Goal: Task Accomplishment & Management: Manage account settings

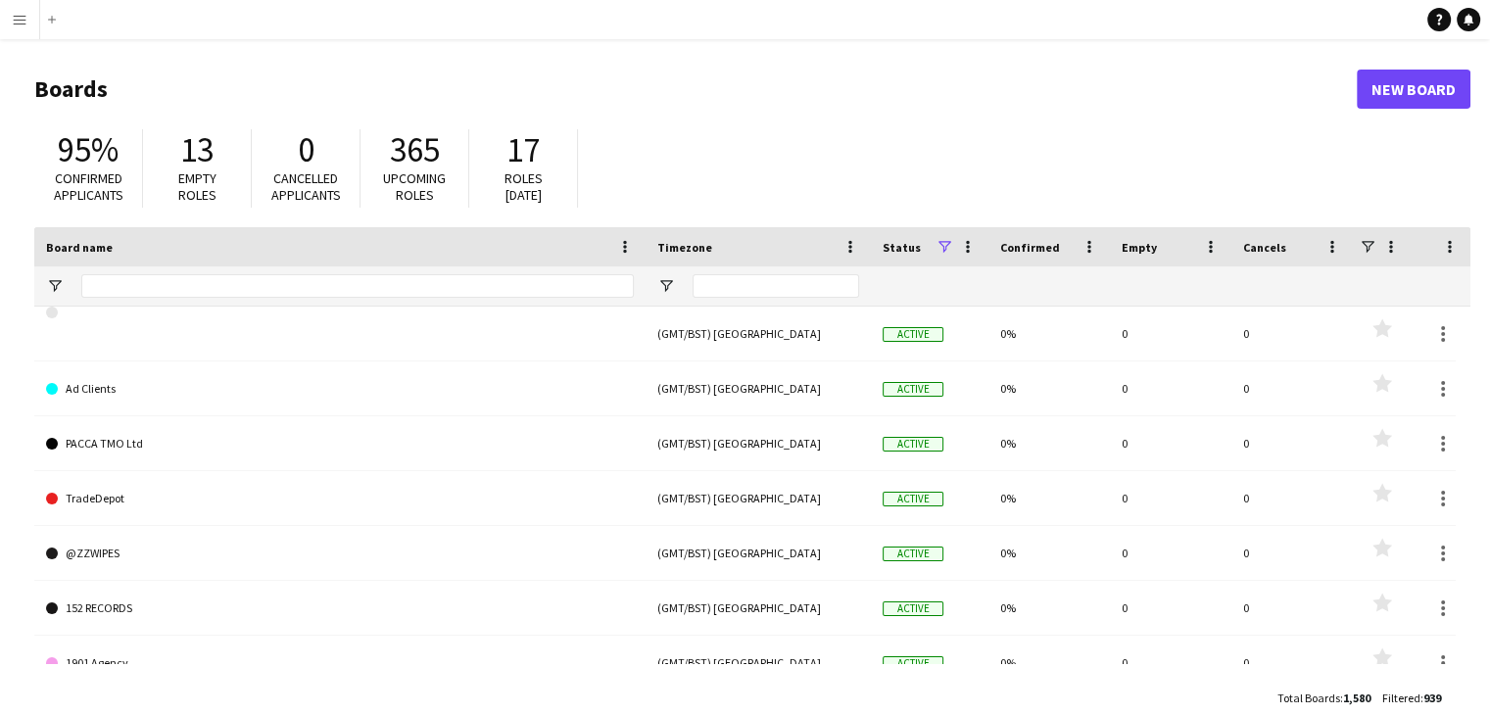
click at [16, 23] on app-icon "Menu" at bounding box center [20, 20] width 16 height 16
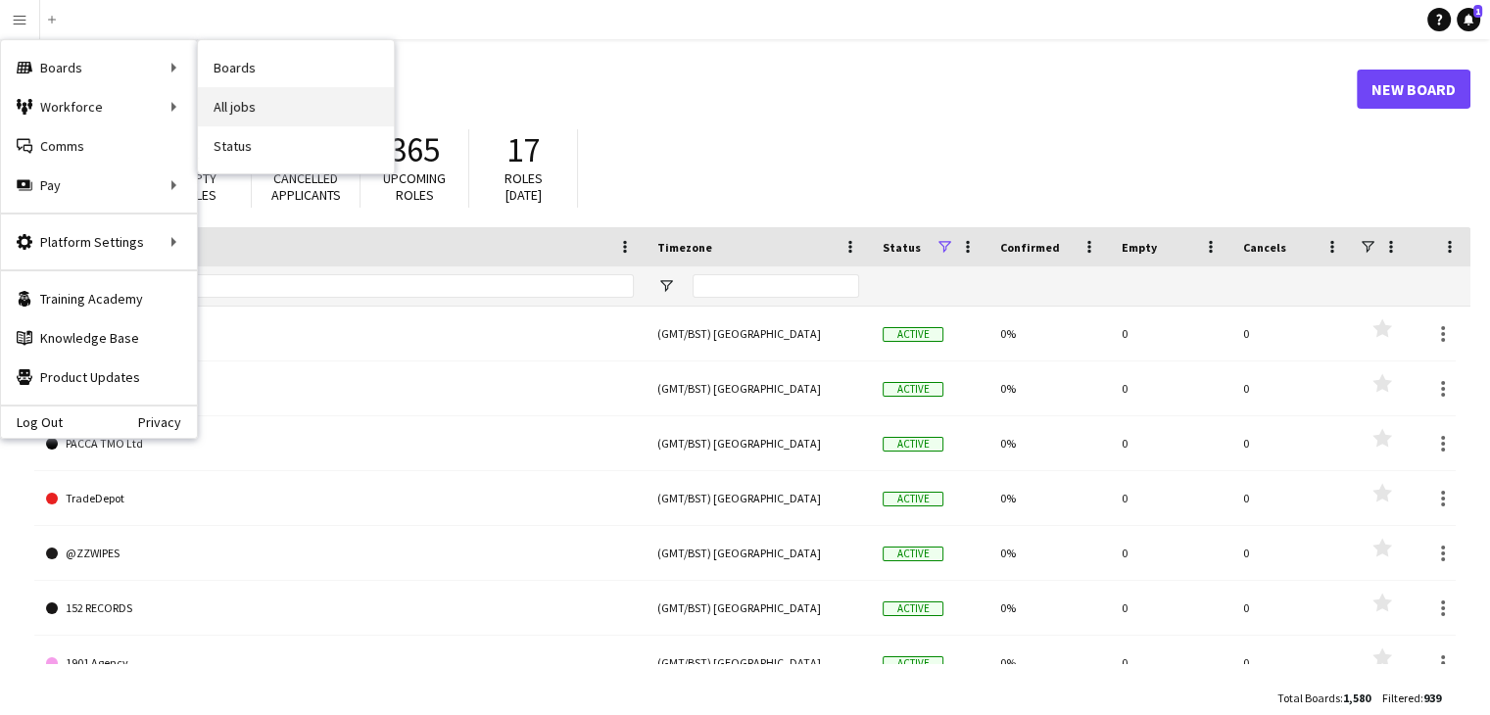
click at [243, 105] on link "All jobs" at bounding box center [296, 106] width 196 height 39
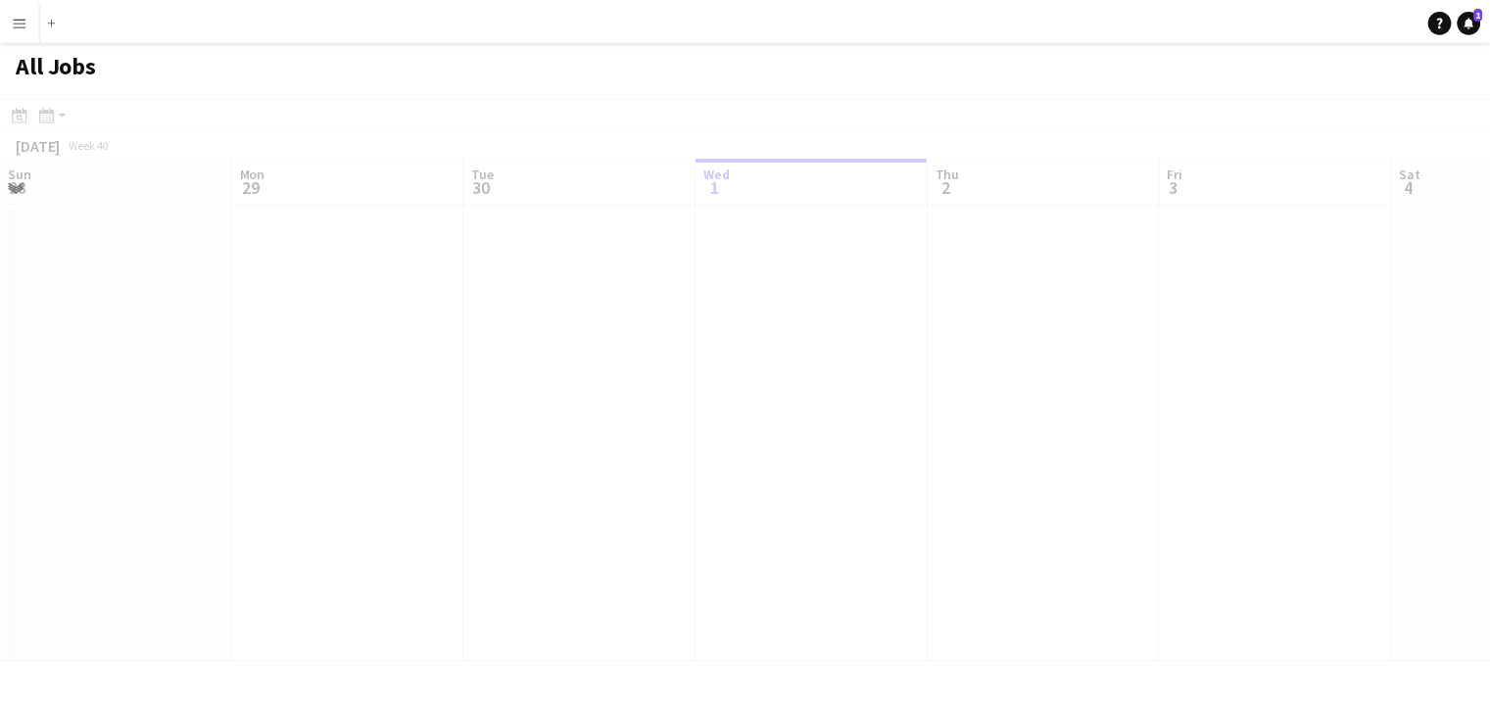
scroll to position [0, 468]
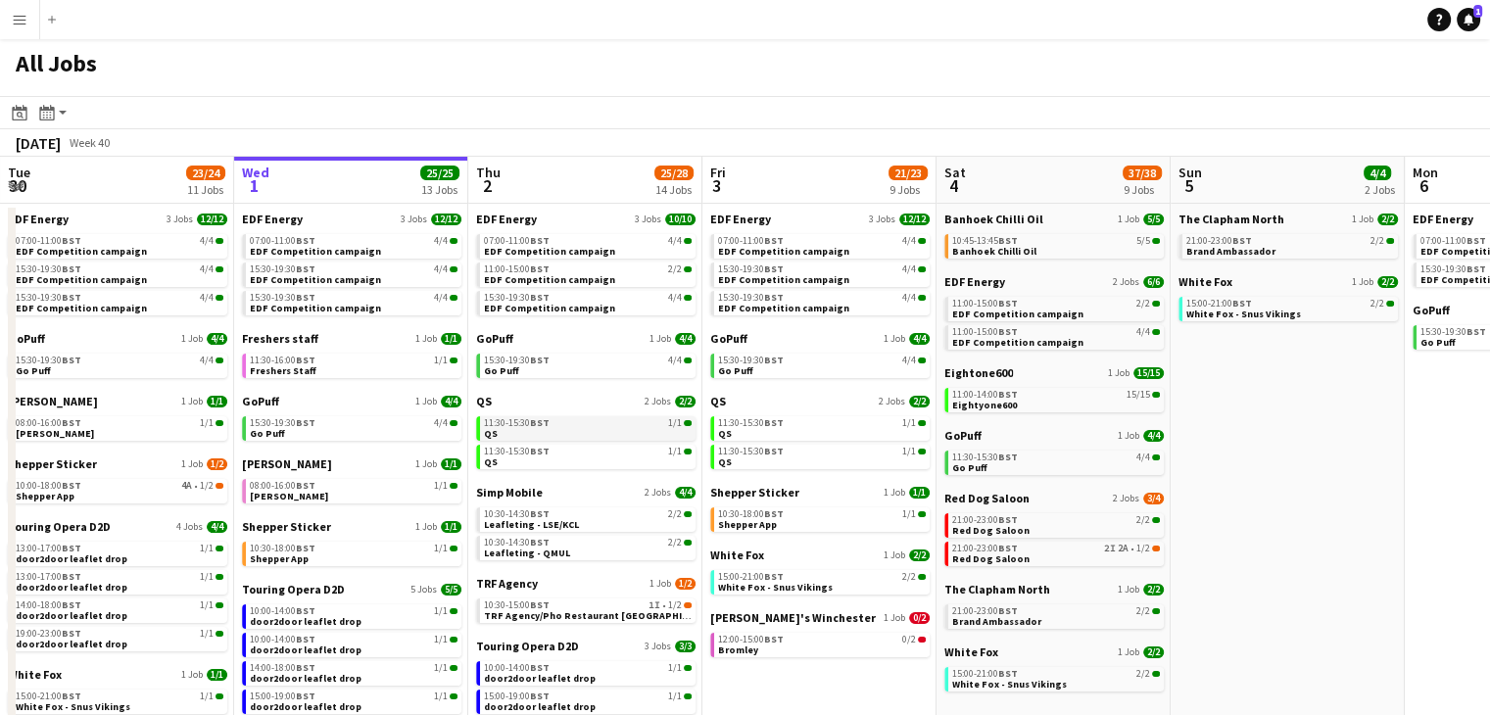
click at [554, 418] on div "11:30-15:30 BST 1/1" at bounding box center [588, 423] width 208 height 10
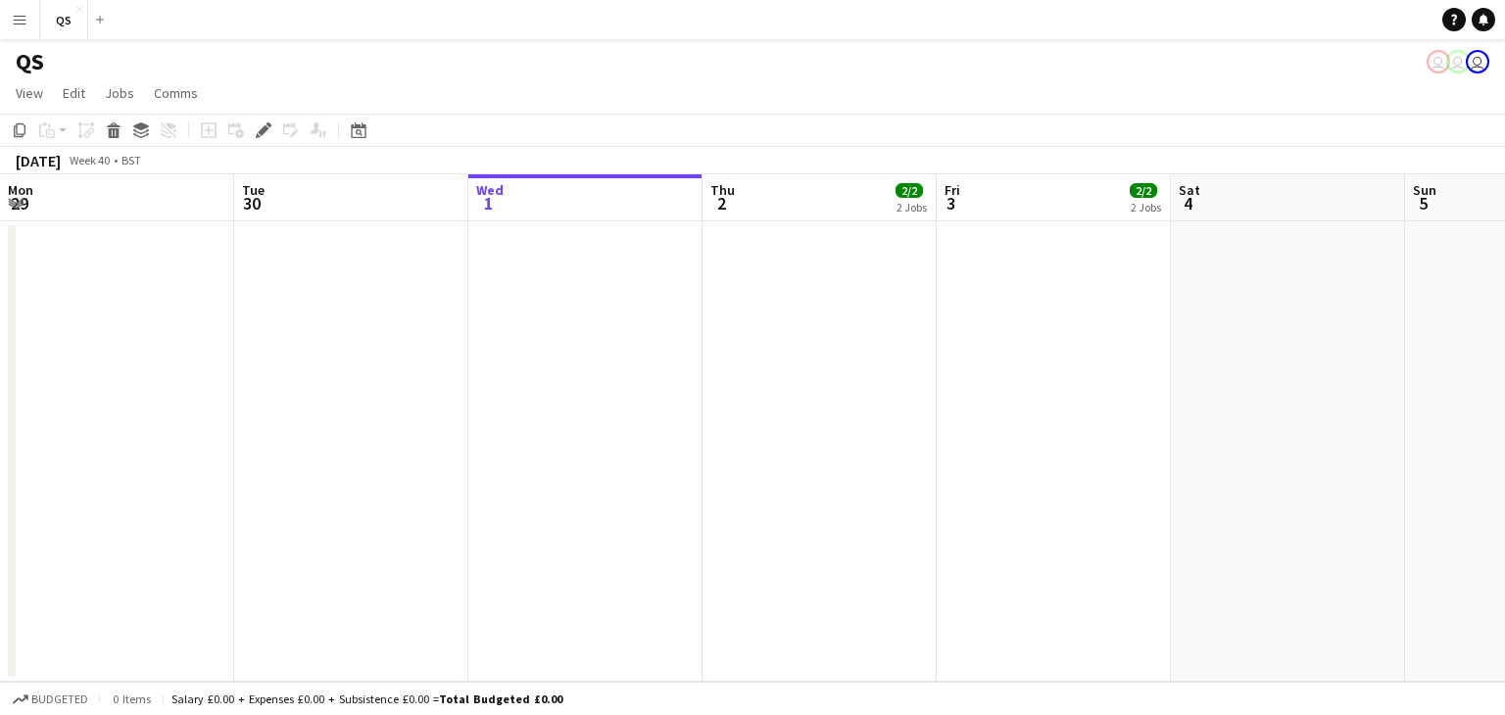
scroll to position [0, 674]
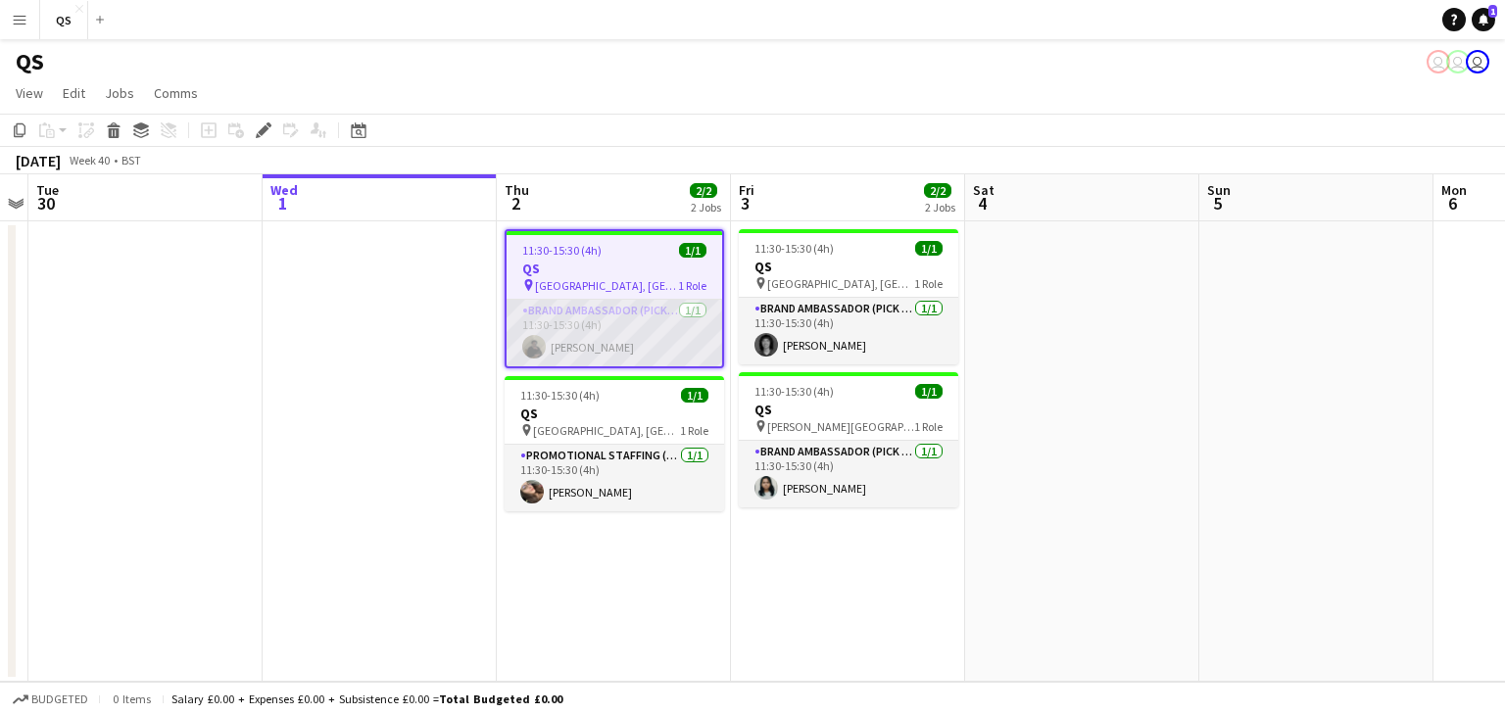
click at [617, 328] on app-card-role "Brand Ambassador (Pick up) [DATE] 11:30-15:30 (4h) [PERSON_NAME]" at bounding box center [614, 333] width 216 height 67
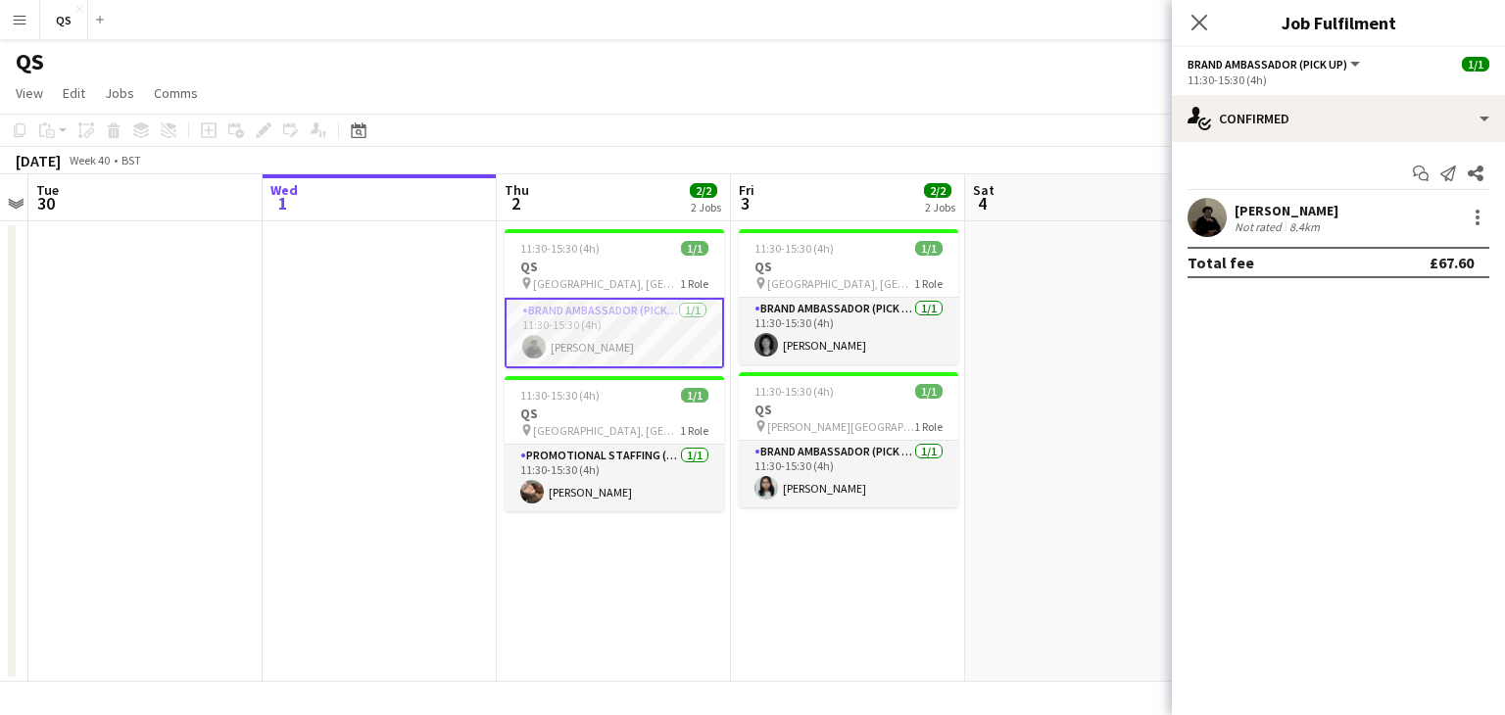
drag, startPoint x: 1391, startPoint y: 209, endPoint x: 1233, endPoint y: 206, distance: 157.8
click at [1233, 206] on div "[PERSON_NAME] Not rated 8.4km" at bounding box center [1338, 217] width 333 height 39
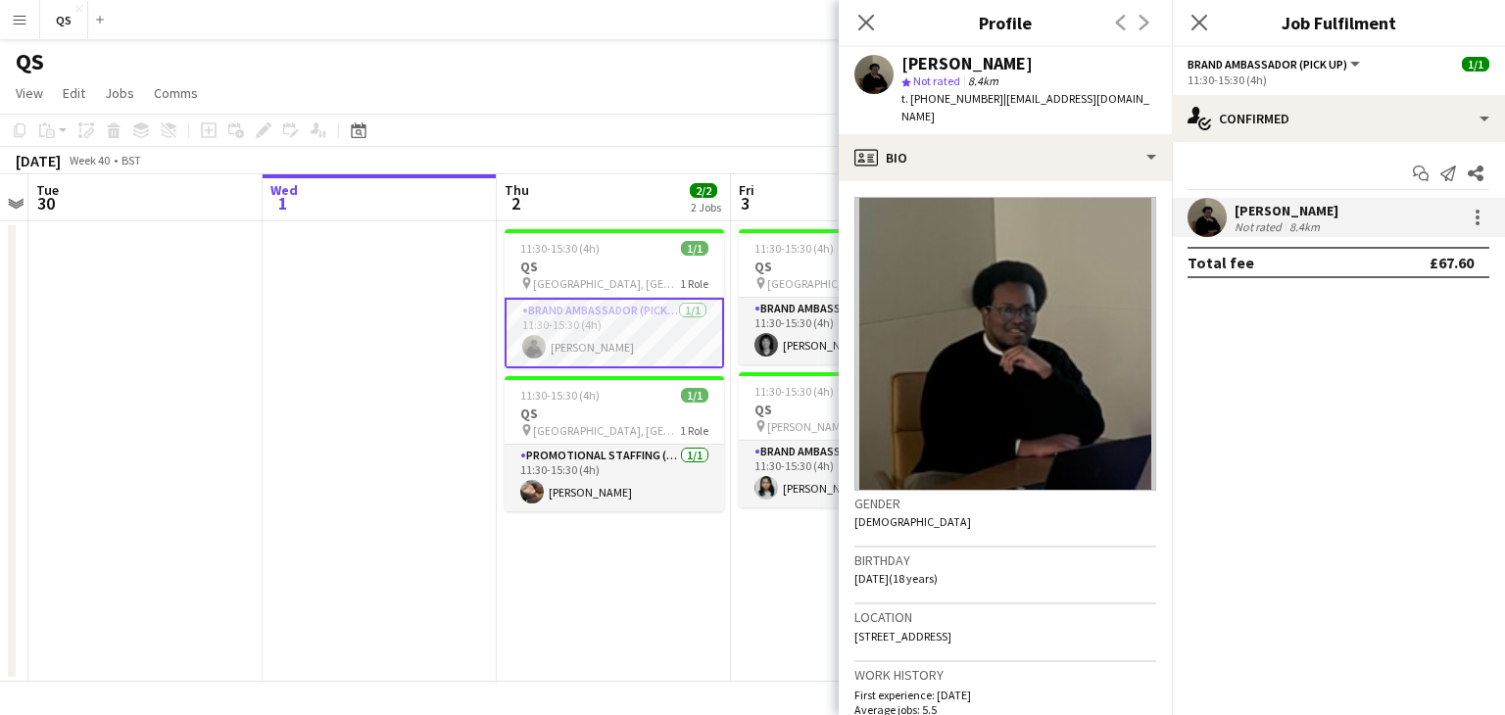
copy div "[PERSON_NAME]"
click at [602, 637] on app-date-cell "11:30-15:30 (4h) 1/1 QS pin UCL, [GEOGRAPHIC_DATA] 1 Role Brand Ambassador (Pic…" at bounding box center [614, 451] width 234 height 460
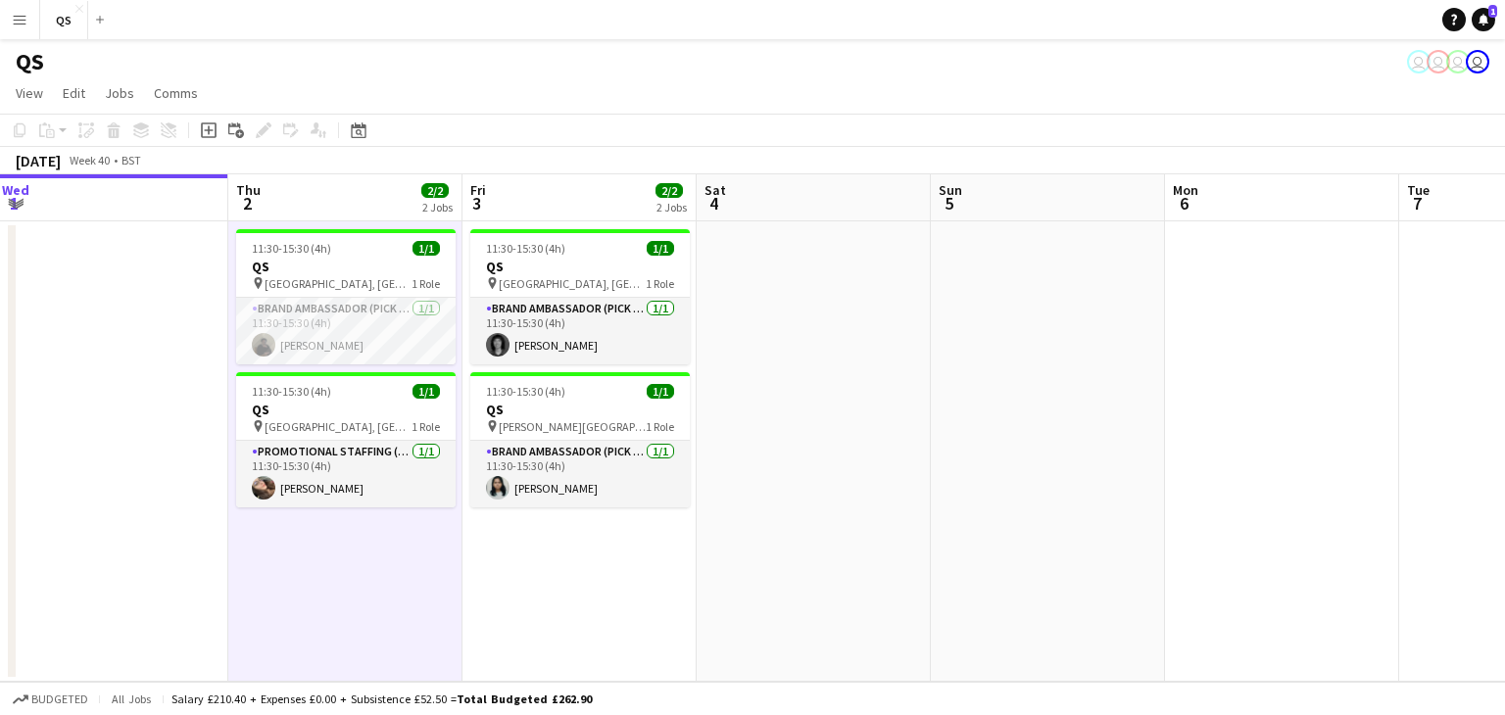
scroll to position [0, 709]
drag, startPoint x: 1120, startPoint y: 432, endPoint x: 850, endPoint y: 447, distance: 269.8
click at [850, 447] on app-calendar-viewport "Sun 28 Mon 29 Tue 30 Wed 1 Thu 2 2/2 2 Jobs Fri 3 2/2 2 Jobs Sat 4 Sun 5 Mon 6 …" at bounding box center [752, 427] width 1505 height 507
click at [570, 282] on span "[GEOGRAPHIC_DATA], [GEOGRAPHIC_DATA]" at bounding box center [571, 283] width 147 height 15
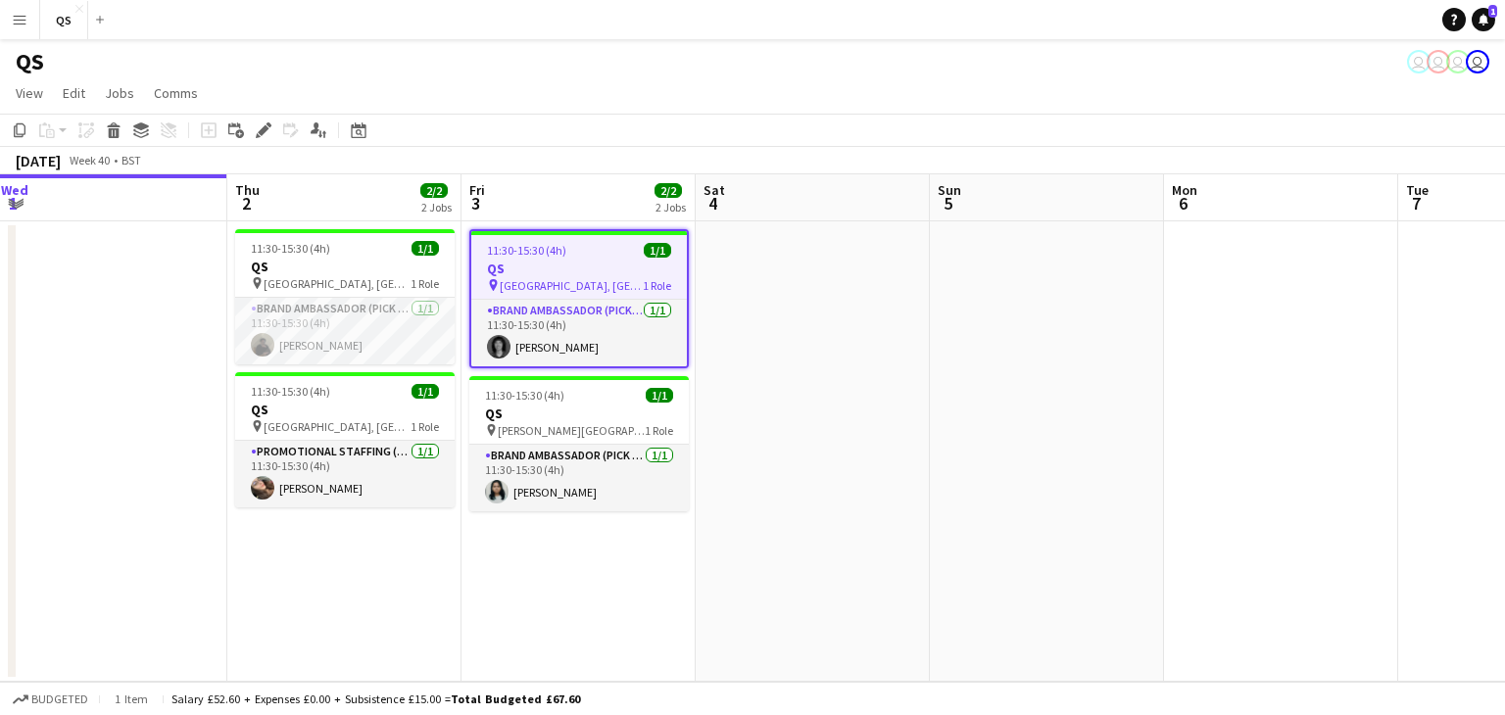
click at [262, 134] on icon at bounding box center [263, 130] width 11 height 11
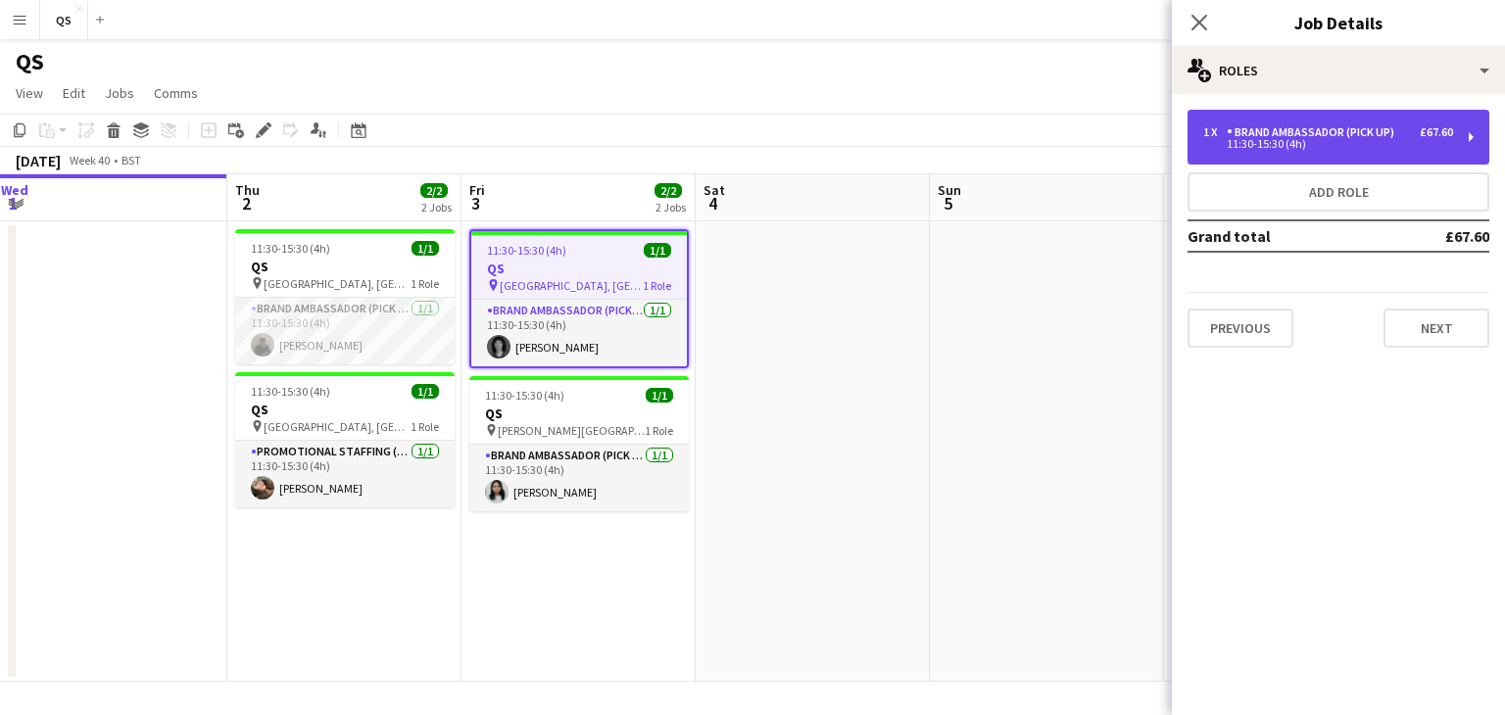
click at [1280, 125] on div "Brand Ambassador (Pick up)" at bounding box center [1314, 132] width 175 height 14
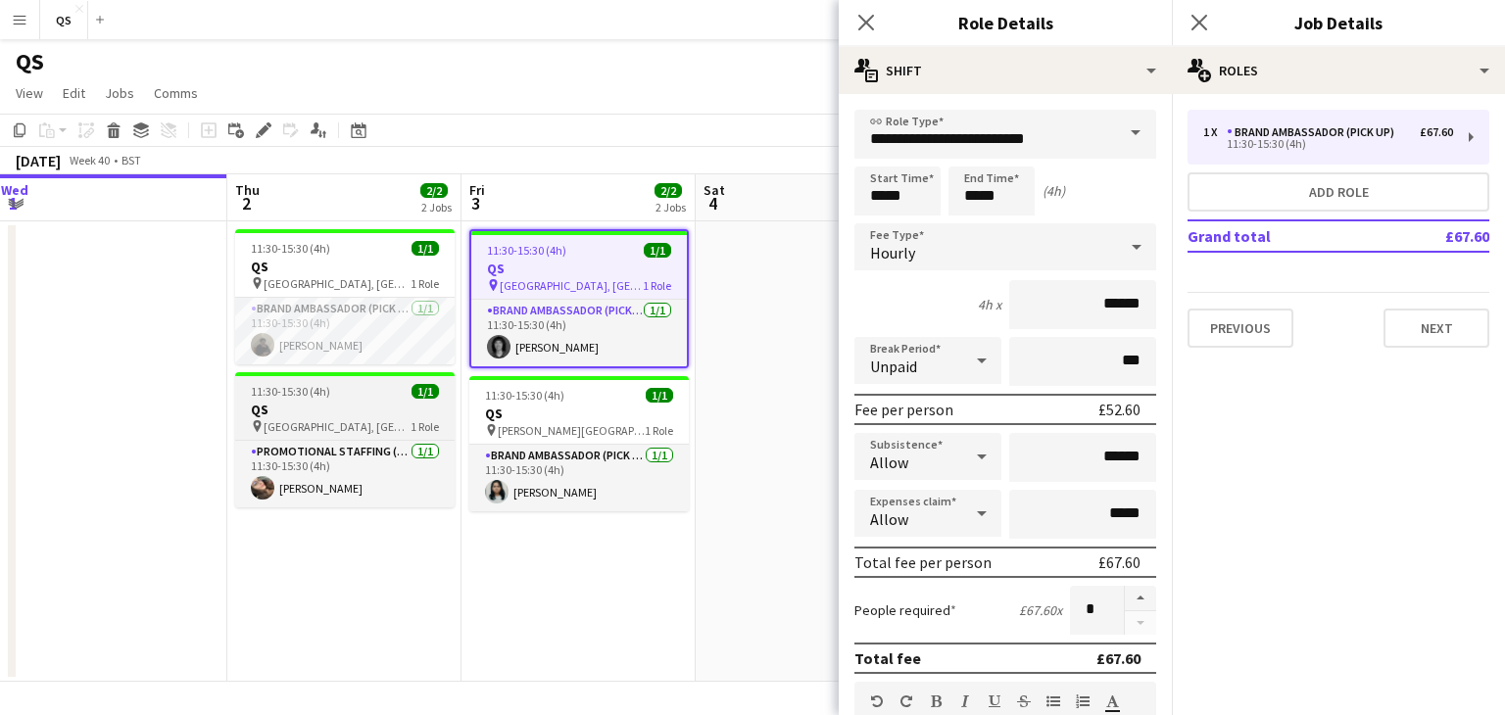
click at [318, 405] on h3 "QS" at bounding box center [344, 410] width 219 height 18
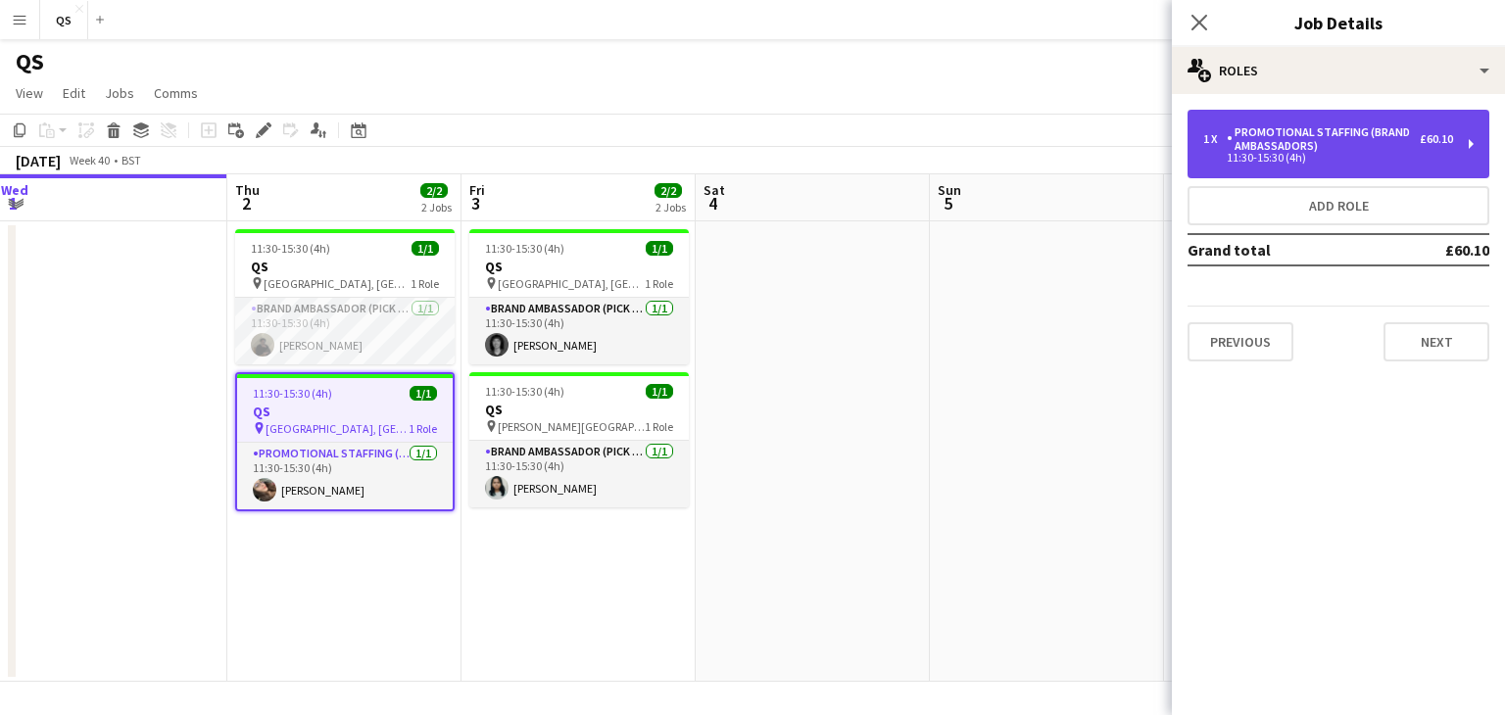
click at [1266, 139] on div "Promotional Staffing (Brand Ambassadors)" at bounding box center [1323, 138] width 193 height 27
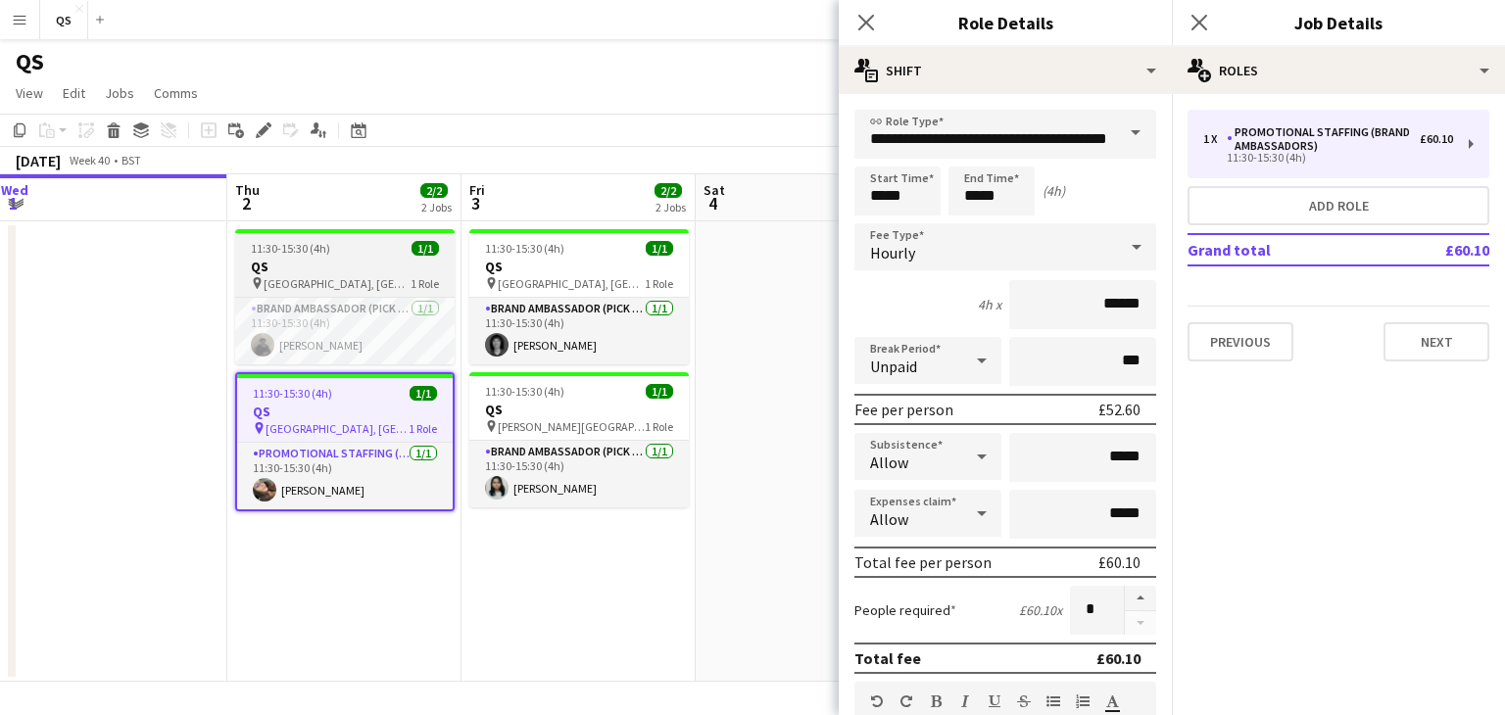
click at [279, 273] on h3 "QS" at bounding box center [344, 267] width 219 height 18
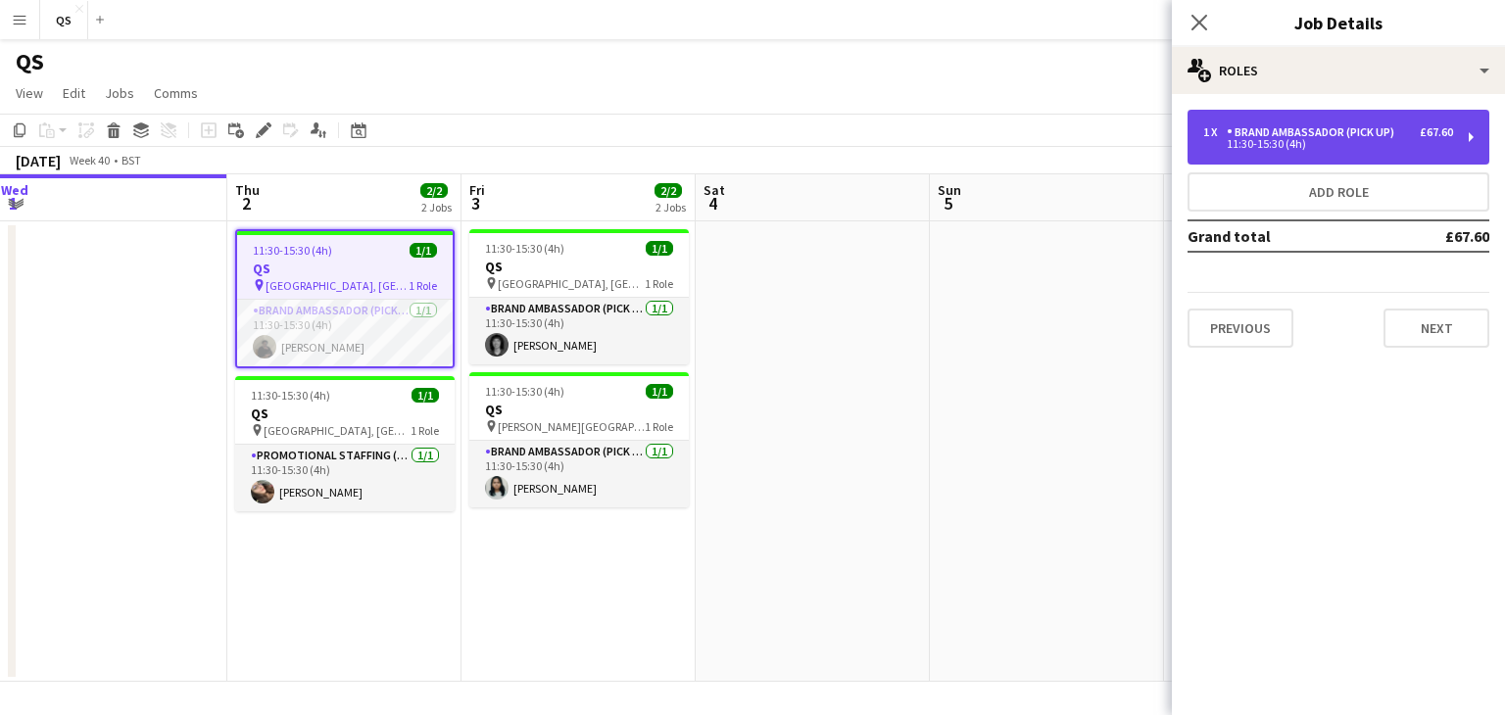
click at [1277, 163] on div "1 x Brand Ambassador (Pick up) £67.60 11:30-15:30 (4h)" at bounding box center [1338, 137] width 302 height 55
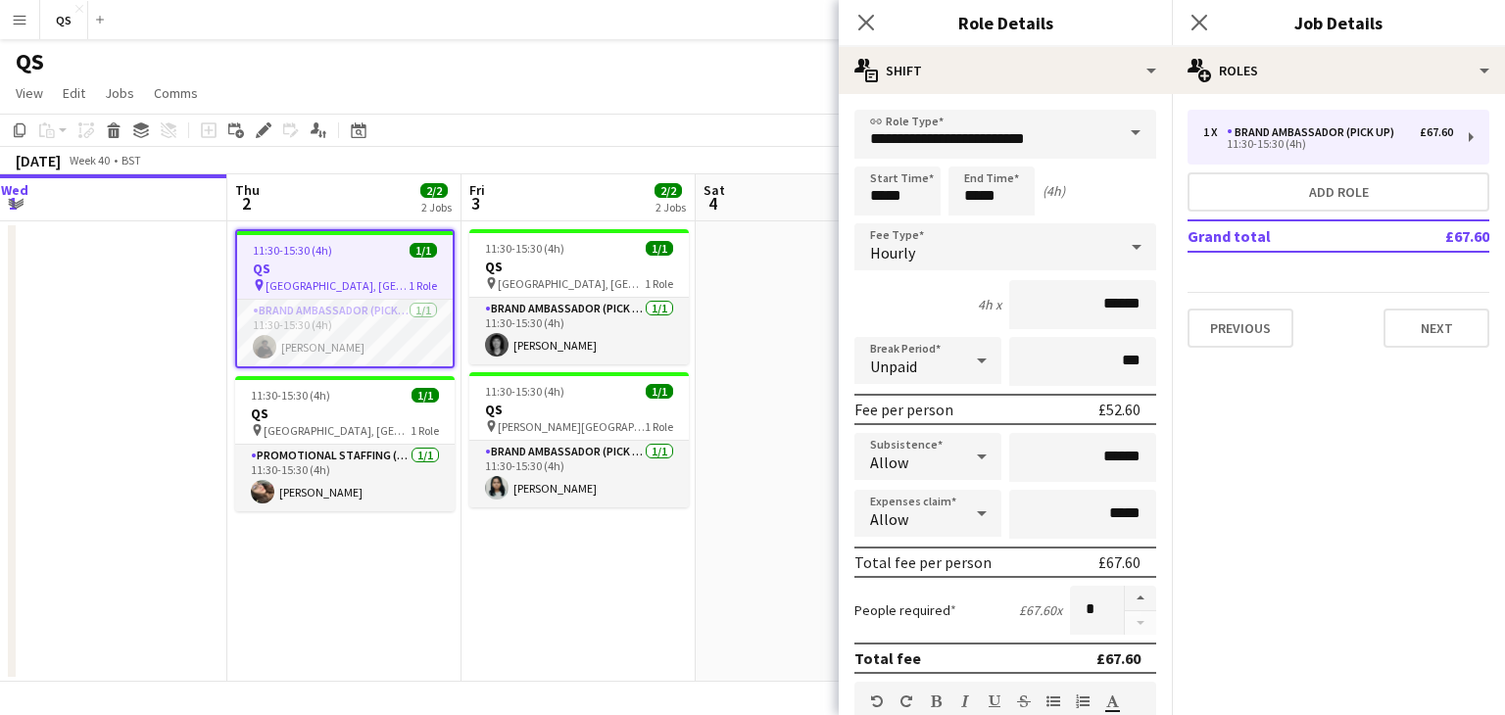
click at [768, 366] on app-date-cell at bounding box center [813, 451] width 234 height 460
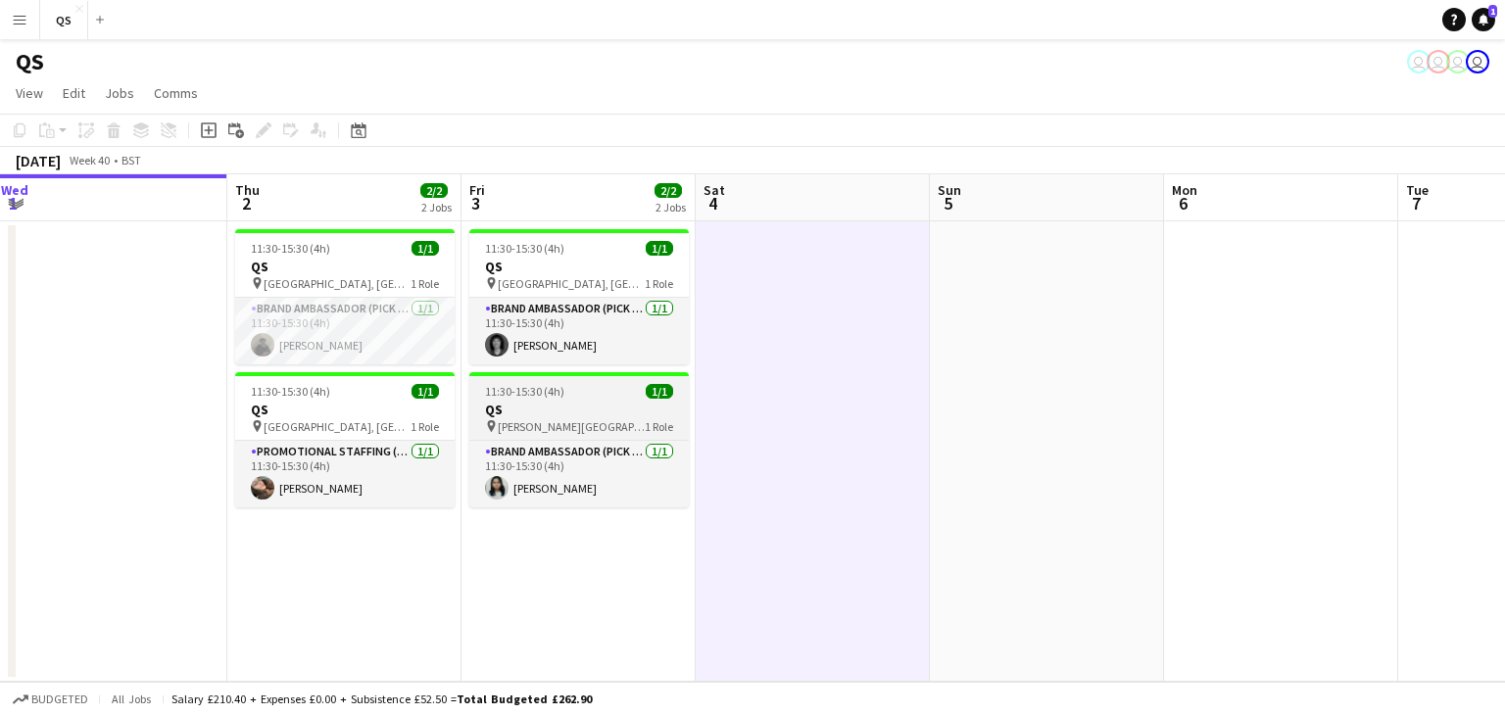
click at [603, 416] on h3 "QS" at bounding box center [578, 410] width 219 height 18
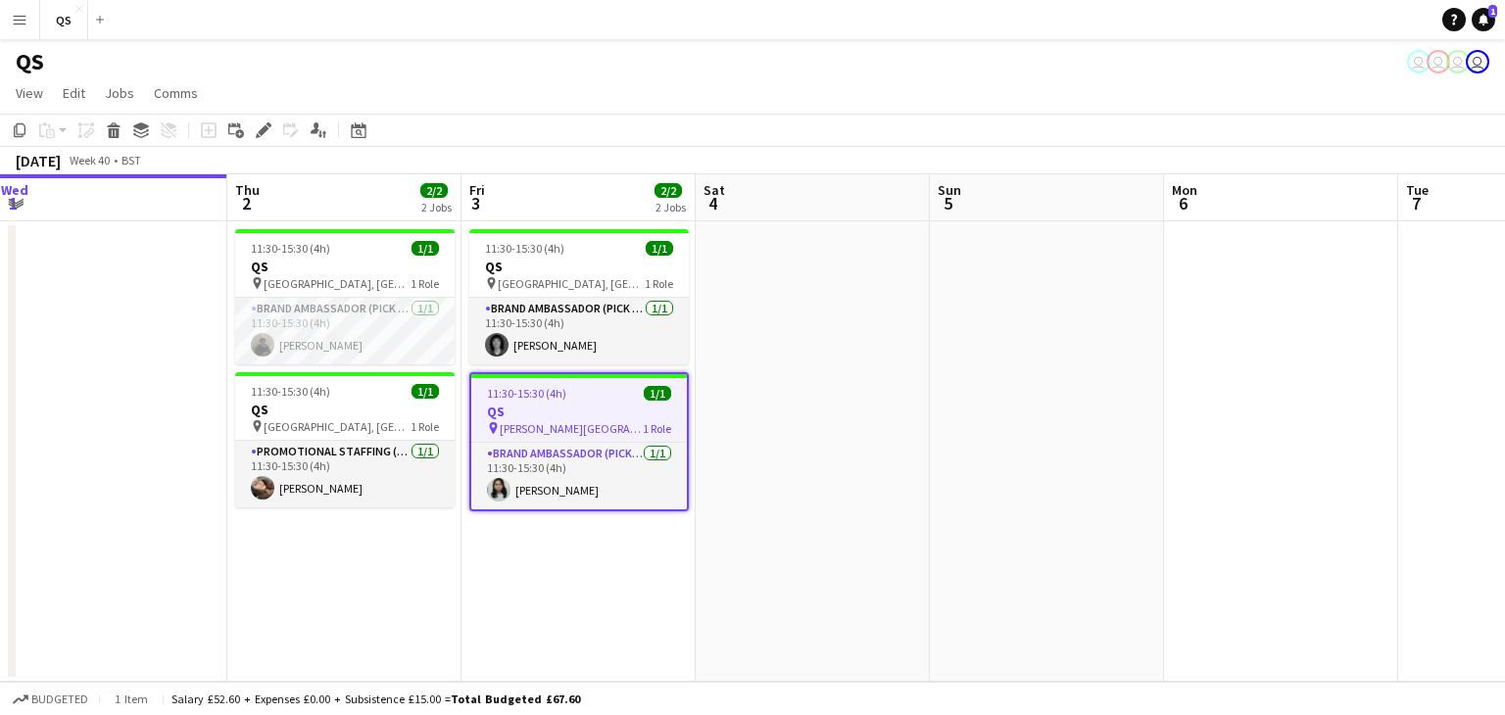
click at [893, 409] on app-date-cell at bounding box center [813, 451] width 234 height 460
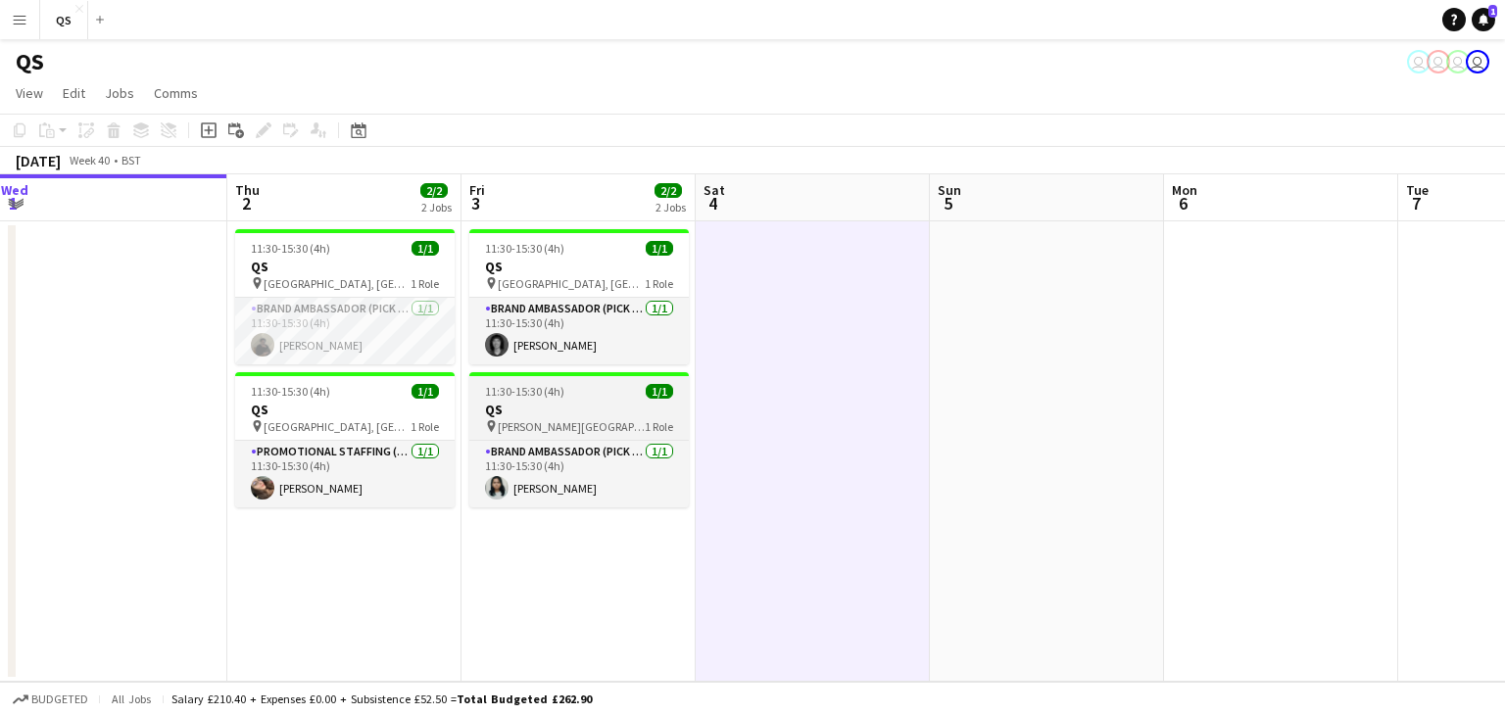
click at [564, 409] on h3 "QS" at bounding box center [578, 410] width 219 height 18
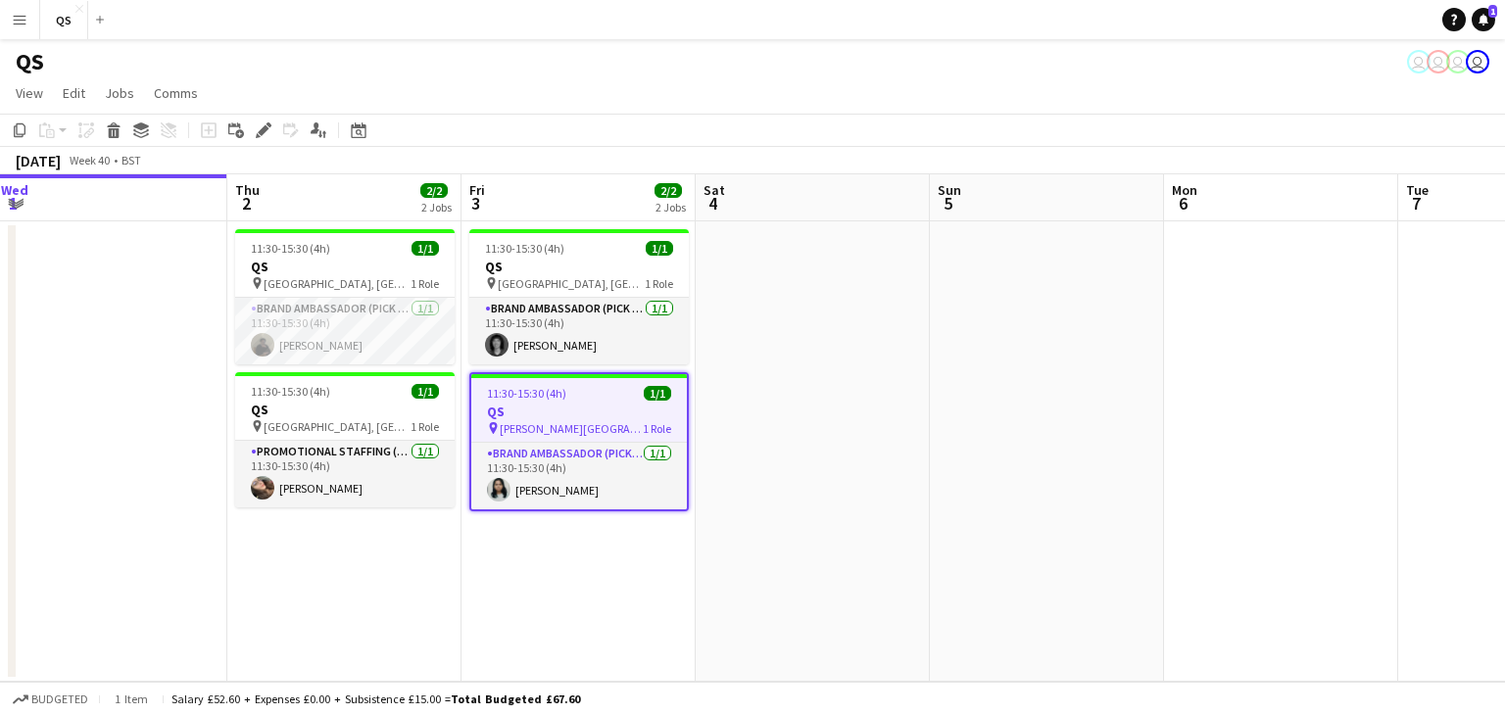
drag, startPoint x: 952, startPoint y: 390, endPoint x: 699, endPoint y: 405, distance: 253.2
click at [952, 388] on app-date-cell at bounding box center [1047, 451] width 234 height 460
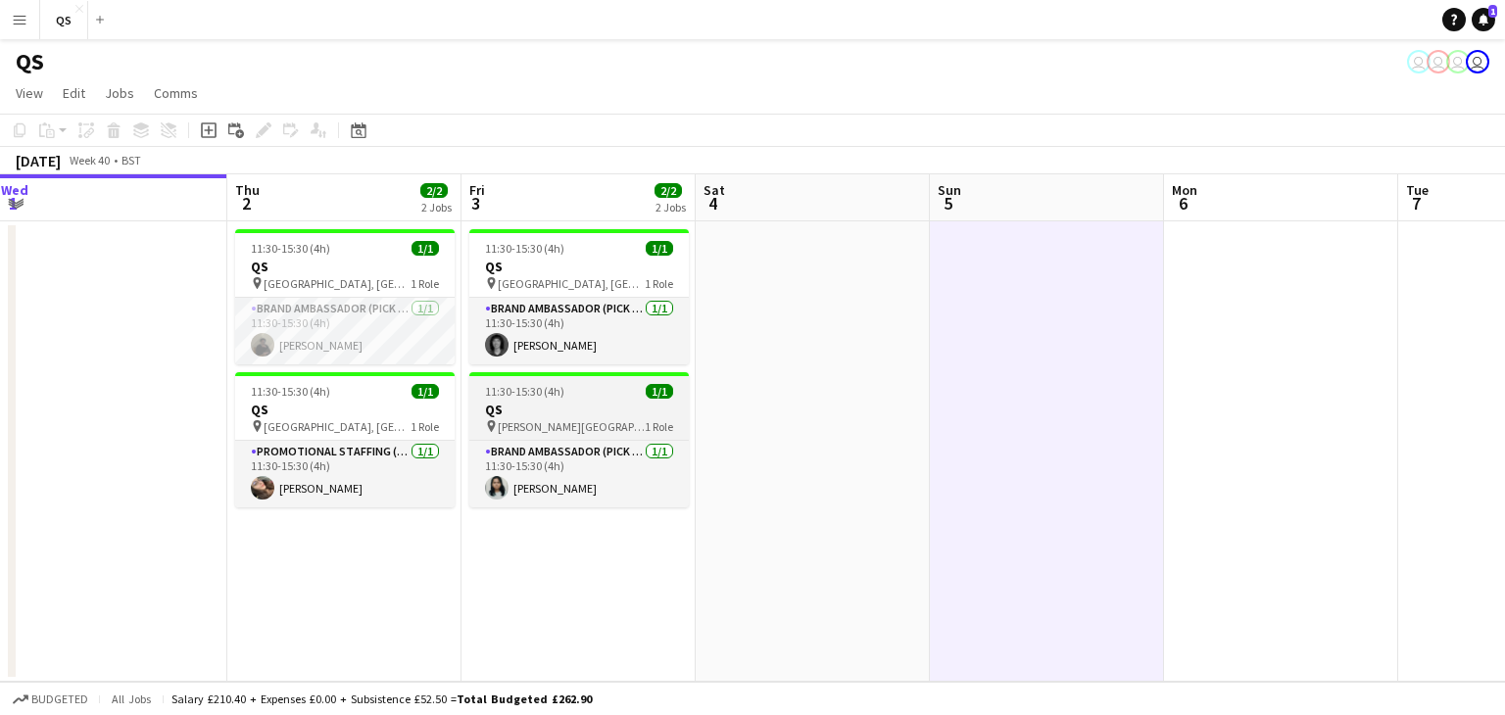
click at [610, 412] on h3 "QS" at bounding box center [578, 410] width 219 height 18
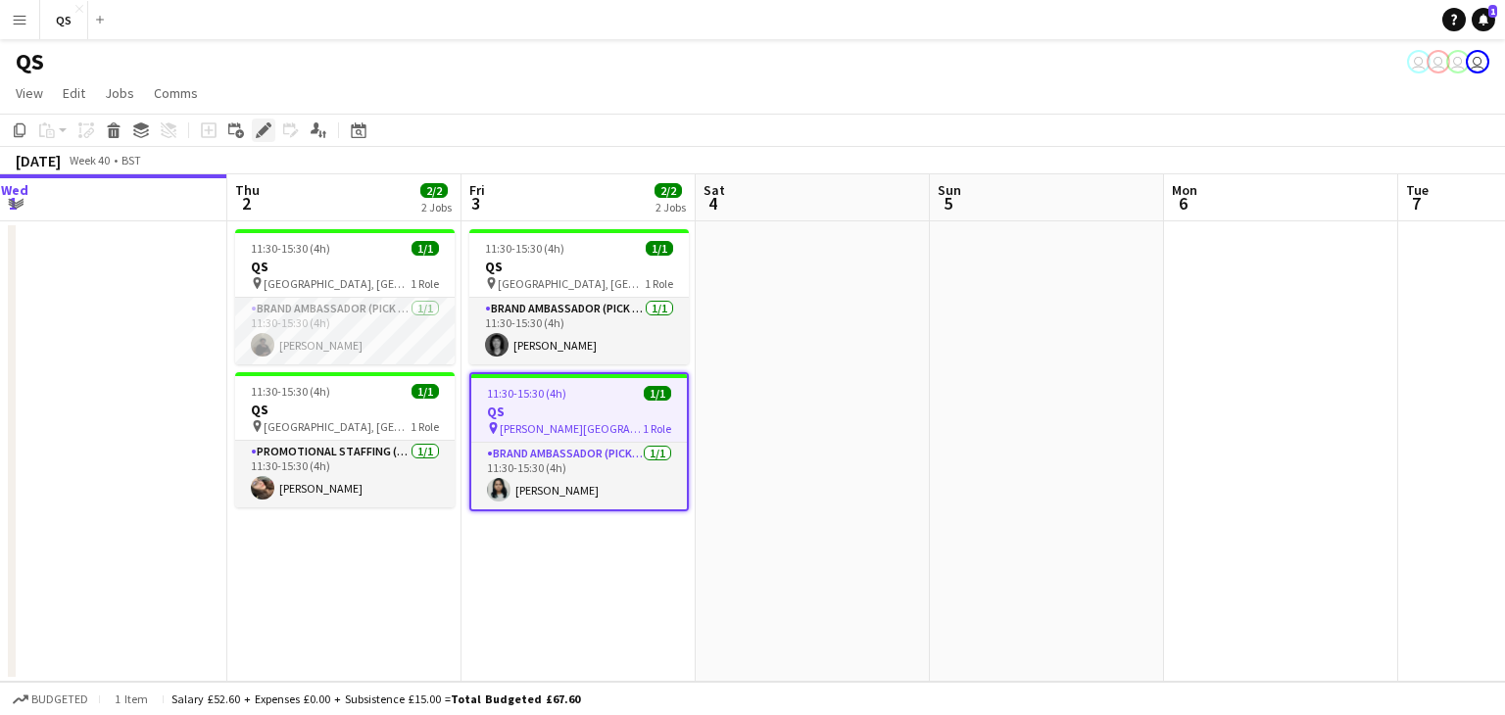
click at [261, 134] on icon at bounding box center [263, 130] width 11 height 11
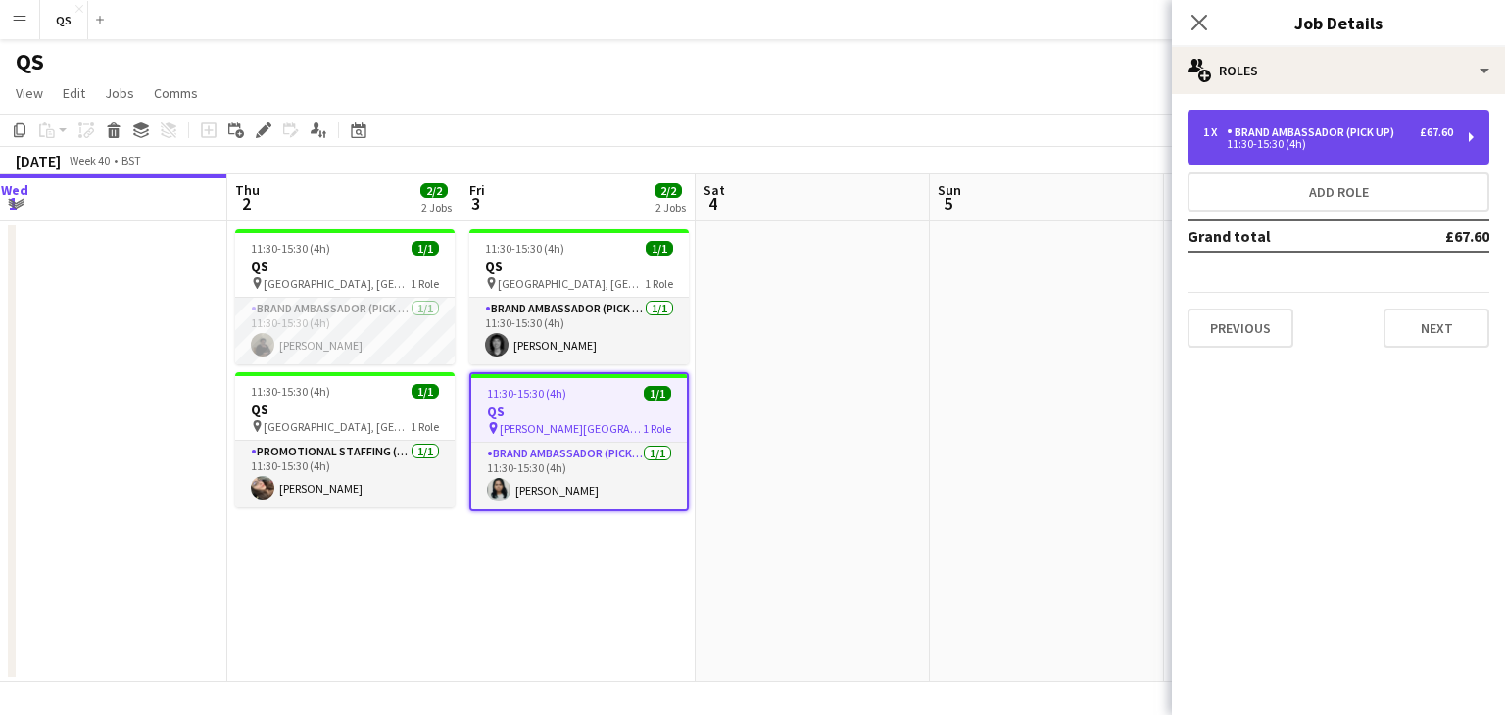
click at [1289, 140] on div "11:30-15:30 (4h)" at bounding box center [1328, 144] width 250 height 10
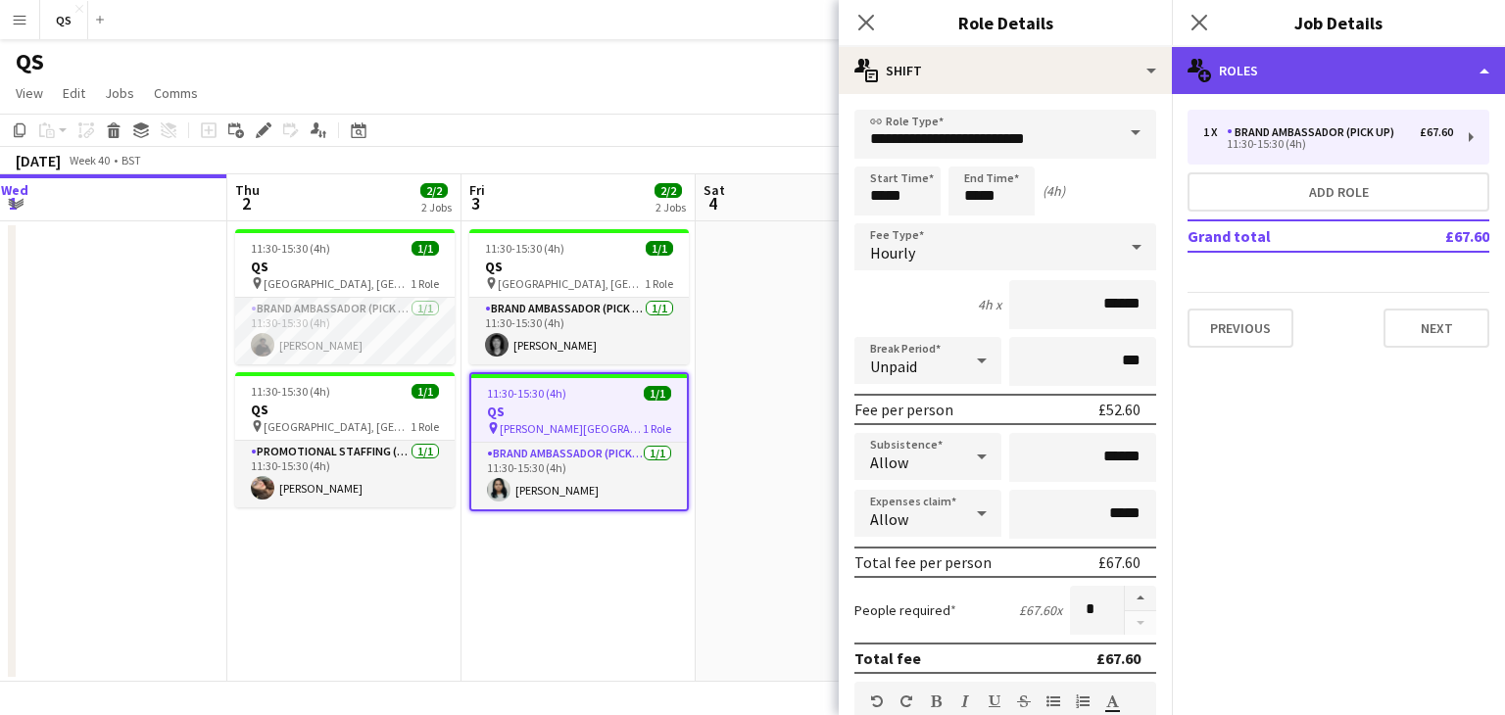
click at [1230, 64] on div "multiple-users-add Roles" at bounding box center [1338, 70] width 333 height 47
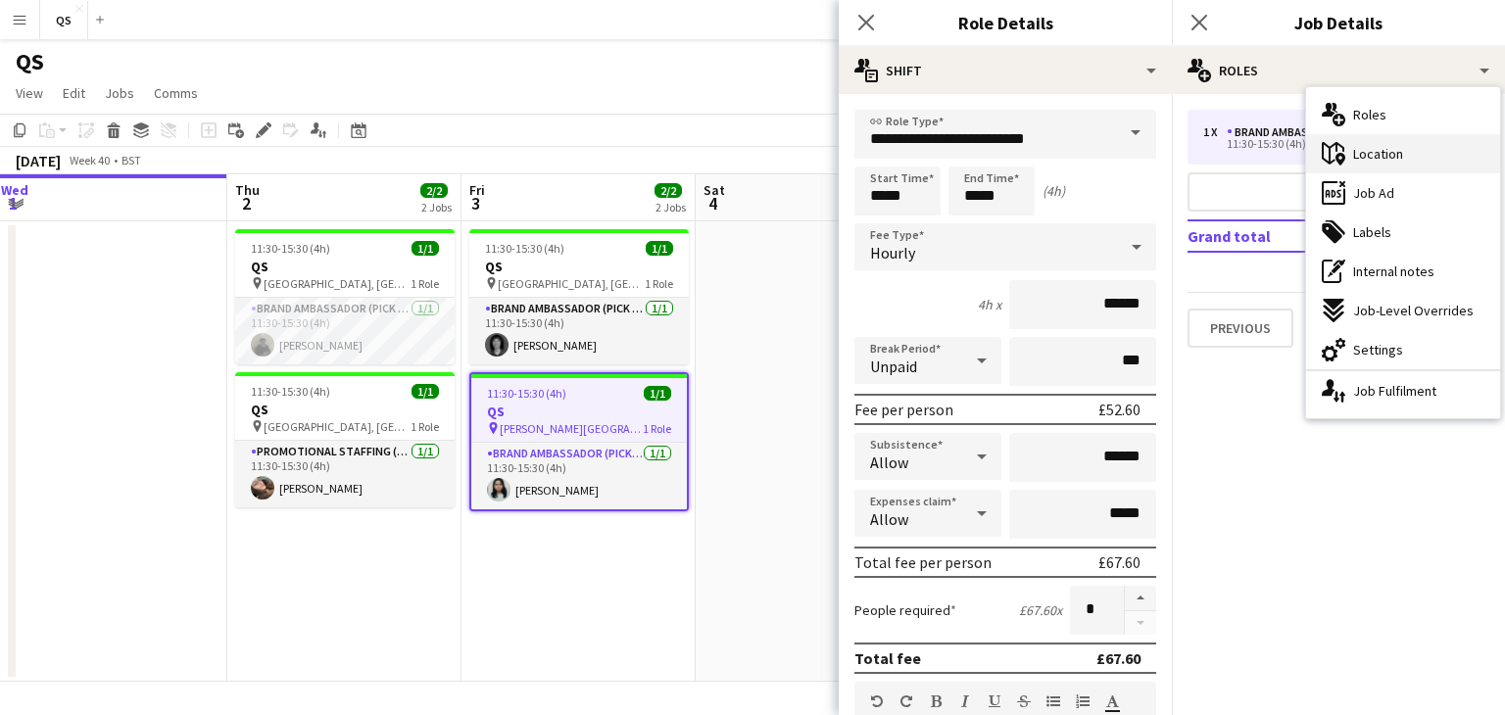
click at [1379, 158] on span "Location" at bounding box center [1378, 154] width 50 height 18
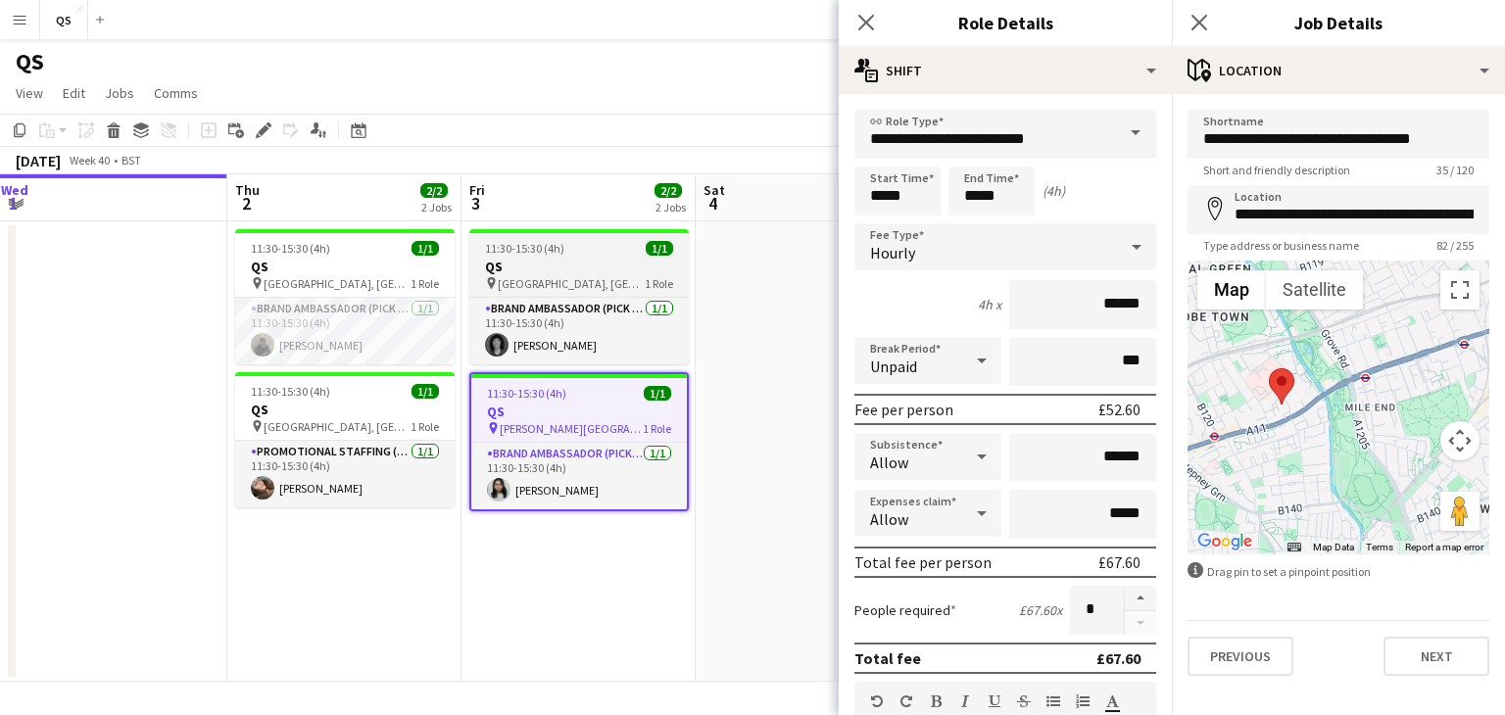
click at [553, 270] on h3 "QS" at bounding box center [578, 267] width 219 height 18
type input "**********"
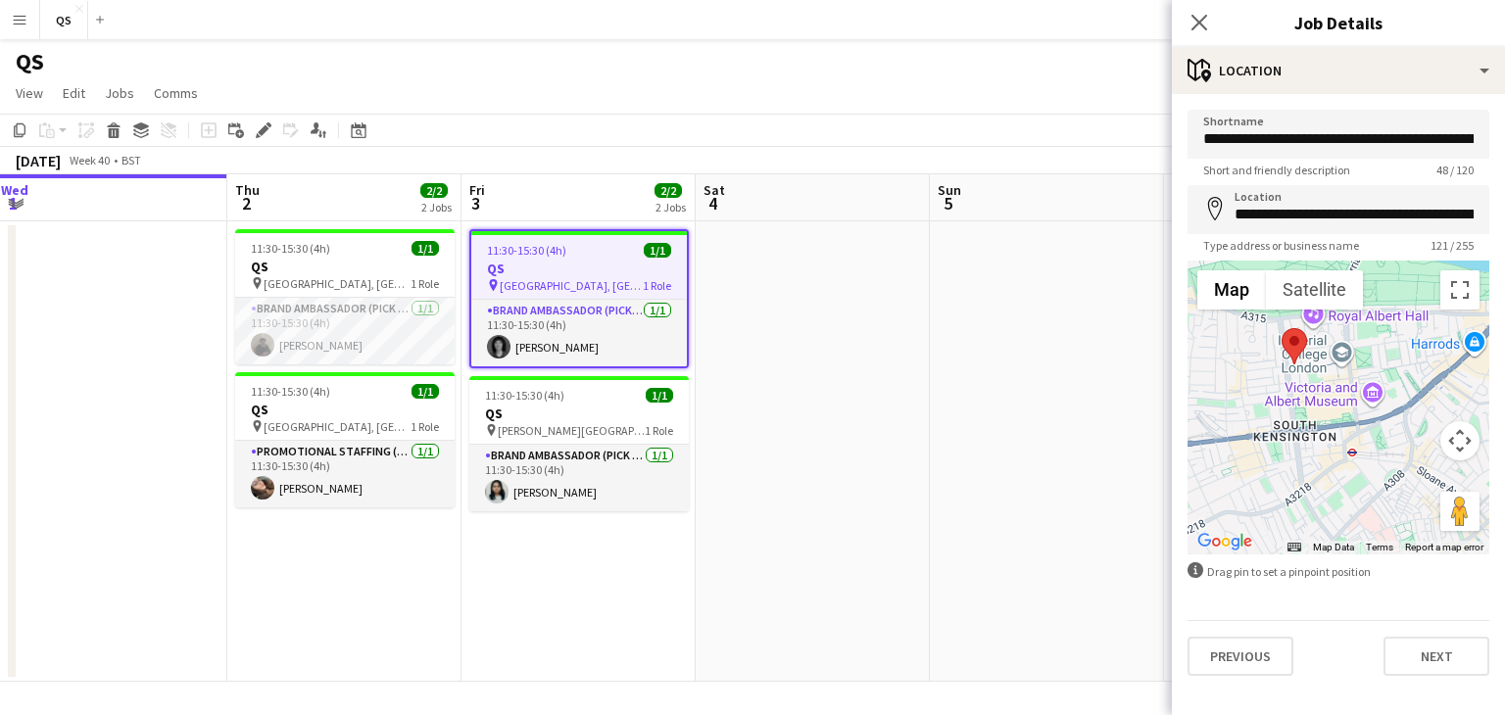
drag, startPoint x: 1395, startPoint y: 424, endPoint x: 1347, endPoint y: 381, distance: 64.5
click at [1347, 381] on div at bounding box center [1338, 408] width 302 height 294
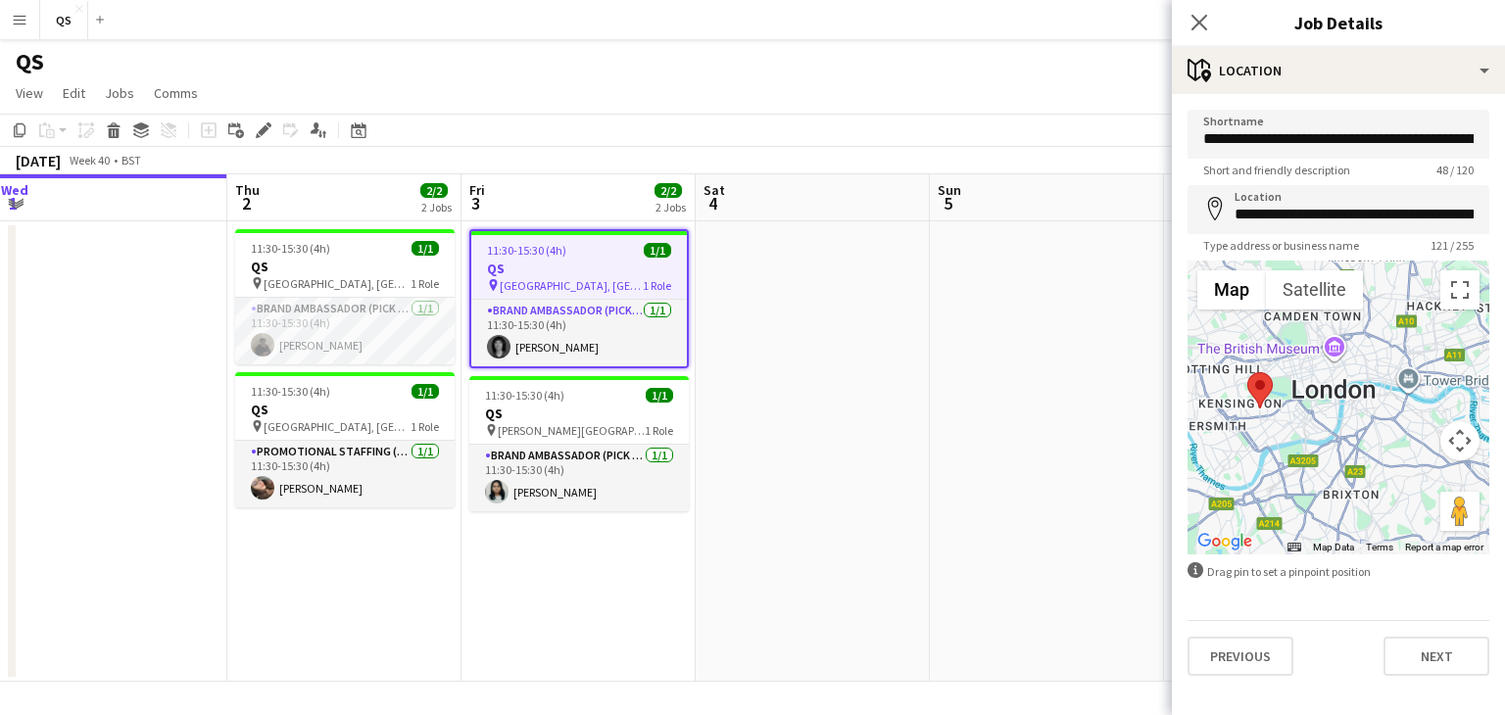
drag, startPoint x: 1400, startPoint y: 401, endPoint x: 1194, endPoint y: 429, distance: 207.7
click at [1194, 429] on div at bounding box center [1338, 408] width 302 height 294
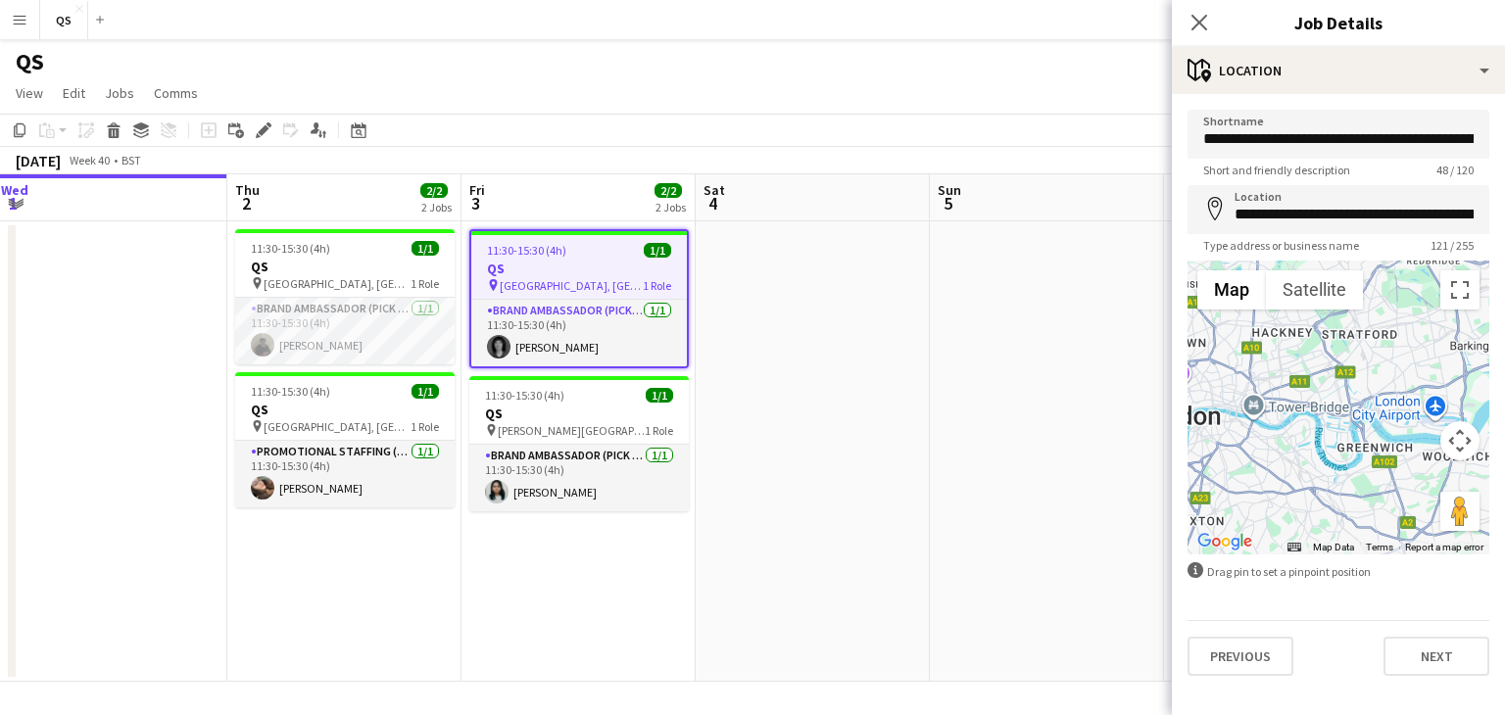
drag, startPoint x: 1340, startPoint y: 411, endPoint x: 1311, endPoint y: 422, distance: 31.3
click at [1311, 422] on div at bounding box center [1338, 408] width 302 height 294
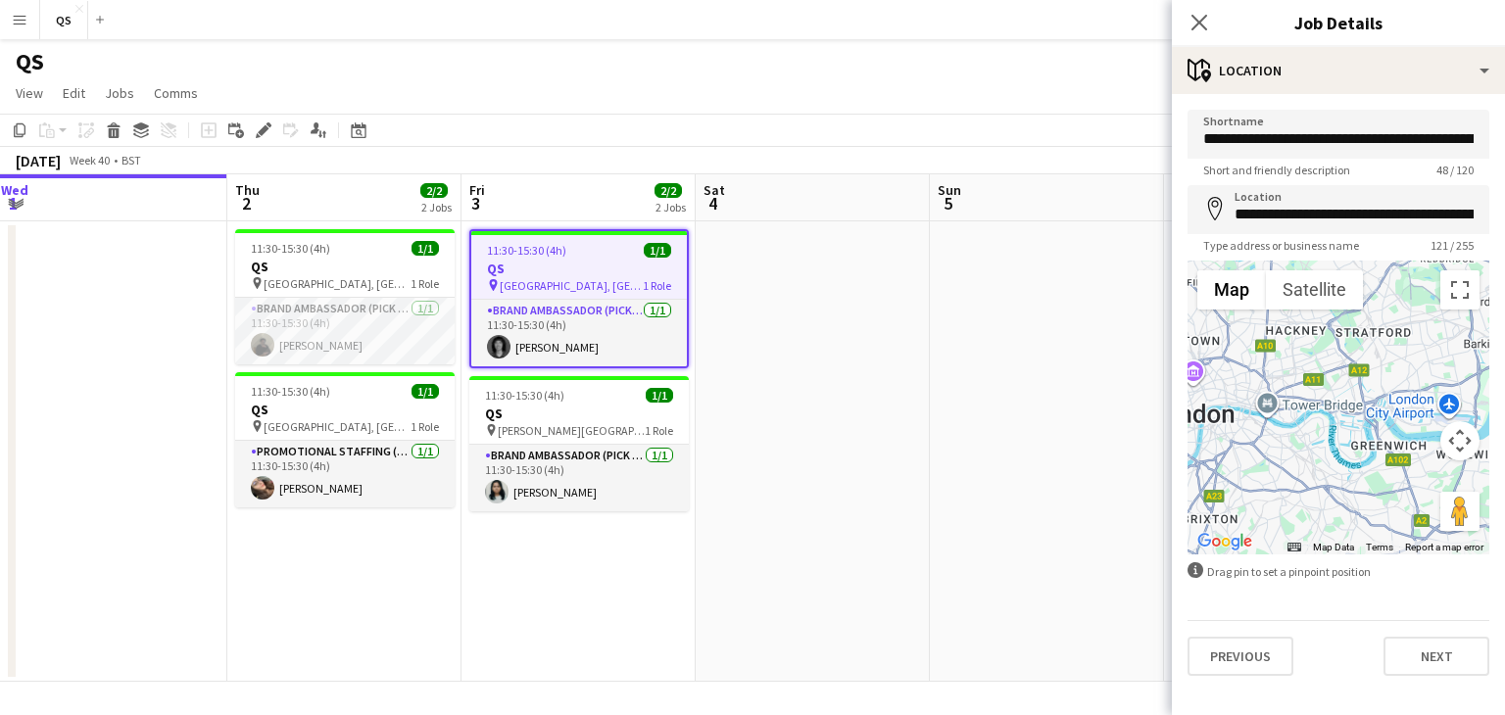
click at [1389, 399] on div at bounding box center [1338, 408] width 302 height 294
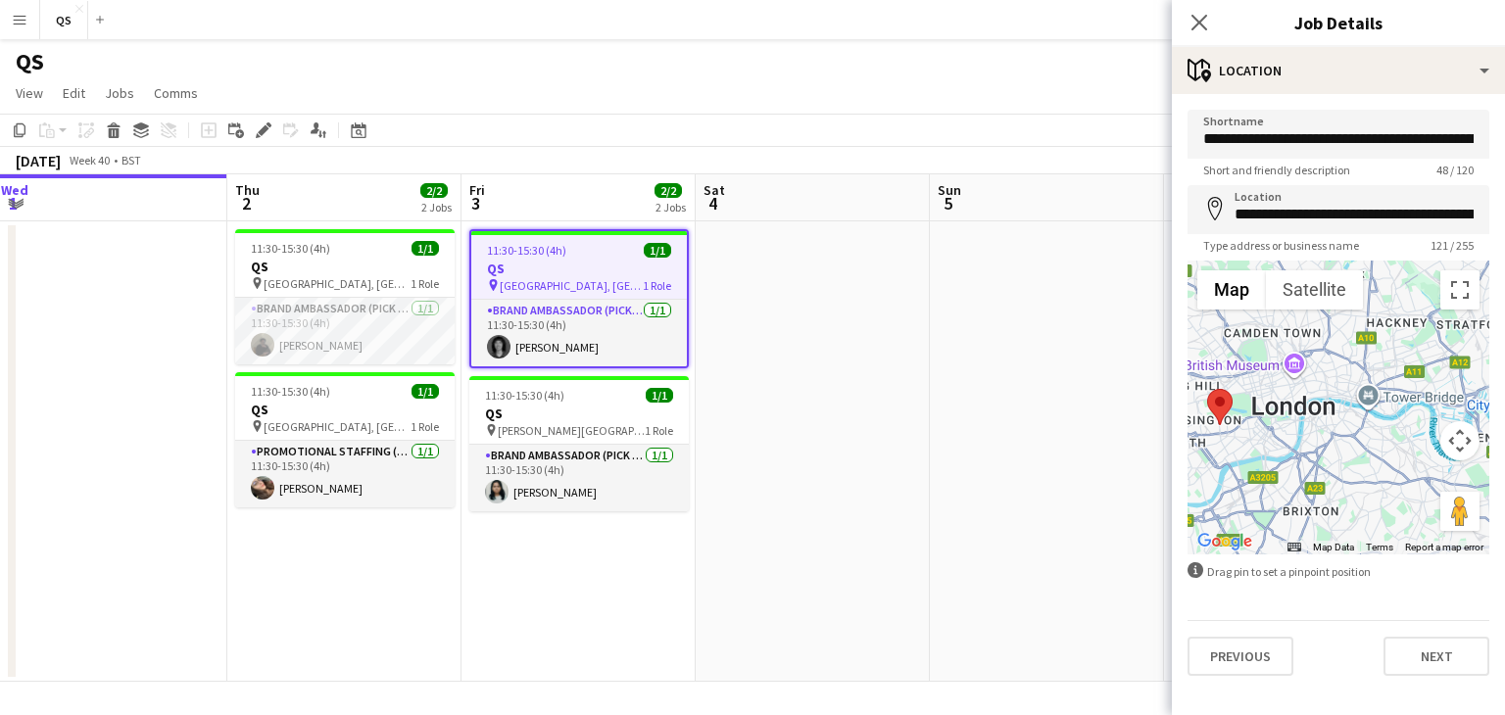
drag, startPoint x: 1308, startPoint y: 409, endPoint x: 1411, endPoint y: 401, distance: 103.2
click at [1411, 401] on div at bounding box center [1338, 408] width 302 height 294
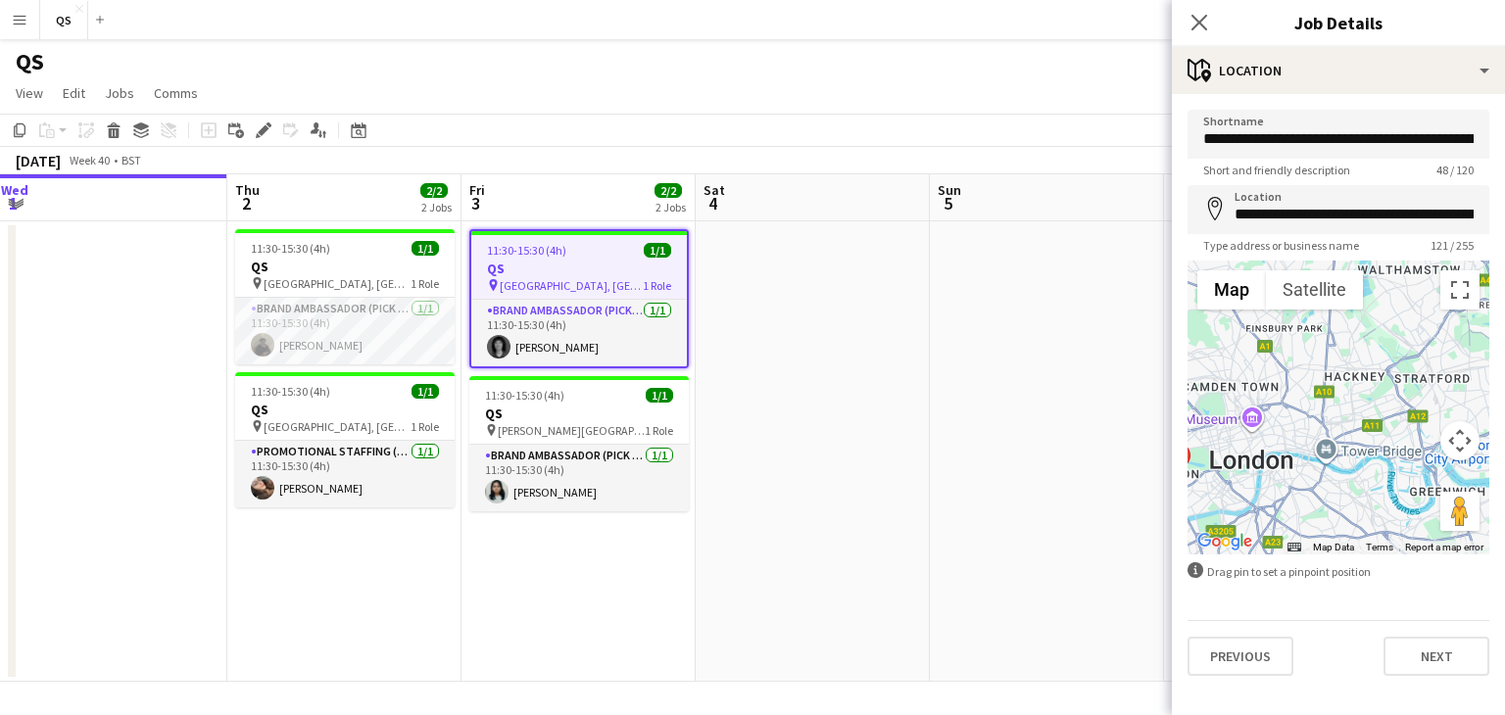
drag, startPoint x: 1380, startPoint y: 428, endPoint x: 1332, endPoint y: 487, distance: 75.9
click at [1332, 487] on div at bounding box center [1338, 408] width 302 height 294
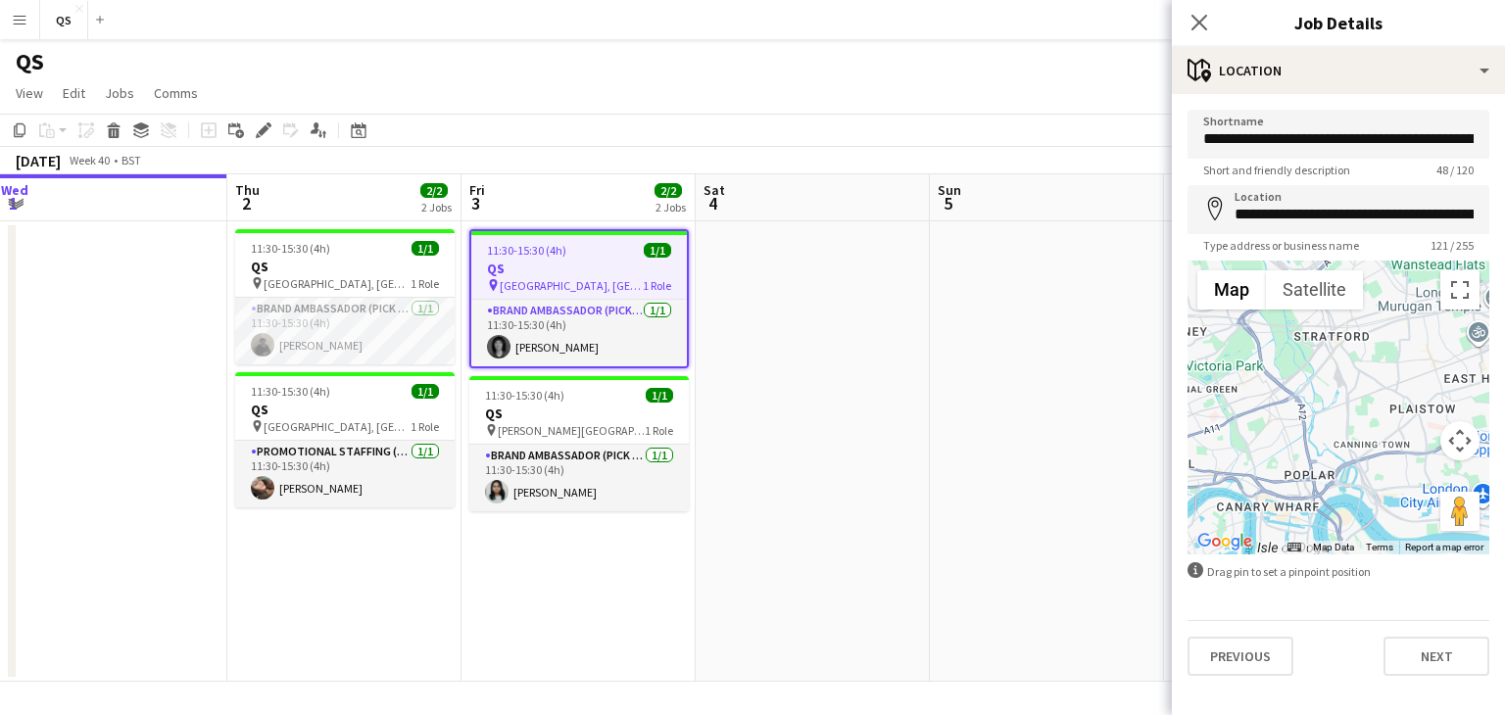
drag, startPoint x: 1406, startPoint y: 452, endPoint x: 1265, endPoint y: 446, distance: 141.2
click at [1265, 446] on div at bounding box center [1338, 408] width 302 height 294
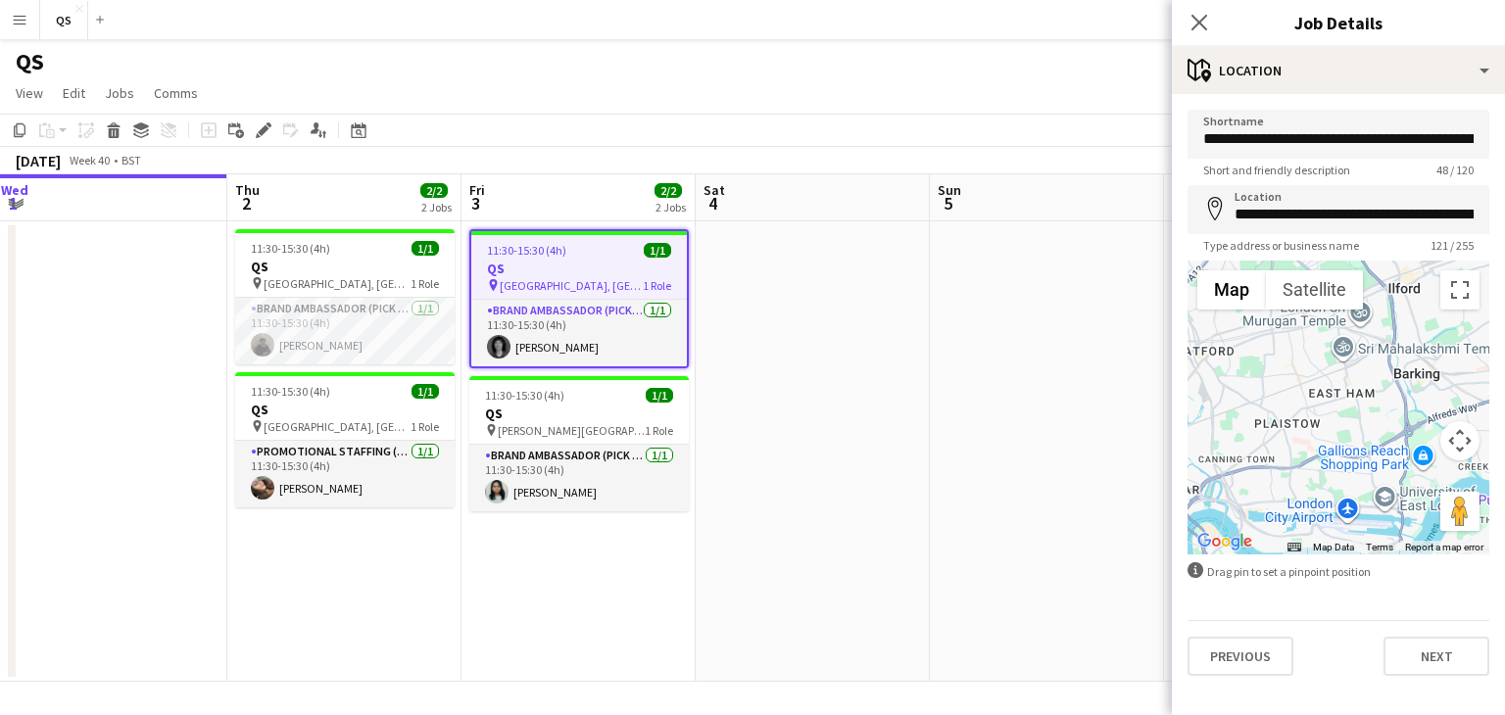
drag, startPoint x: 1391, startPoint y: 446, endPoint x: 1249, endPoint y: 460, distance: 142.8
click at [1249, 460] on div at bounding box center [1338, 408] width 302 height 294
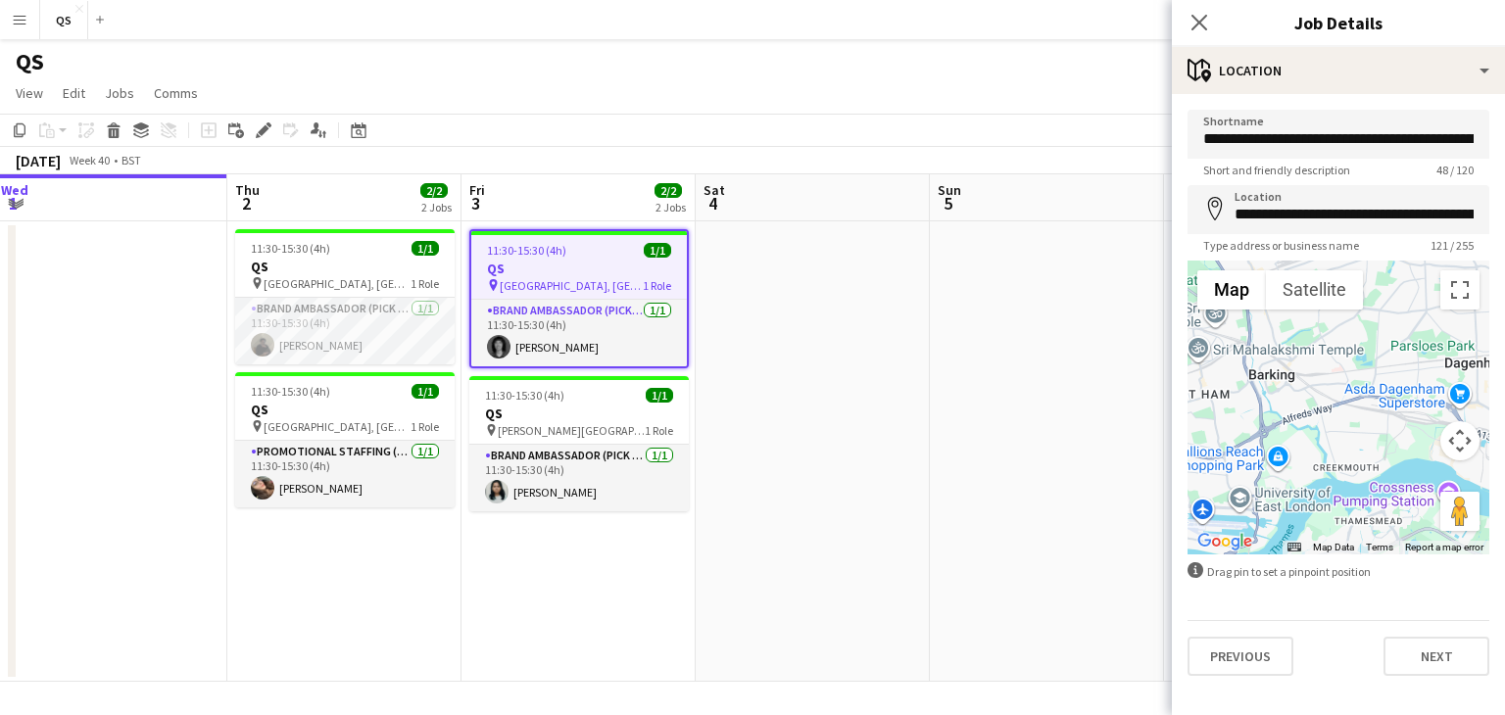
drag, startPoint x: 1415, startPoint y: 436, endPoint x: 1536, endPoint y: 393, distance: 128.9
click at [1504, 393] on html "Menu Boards Boards Boards All jobs Status Workforce Workforce My Workforce Recr…" at bounding box center [752, 357] width 1505 height 715
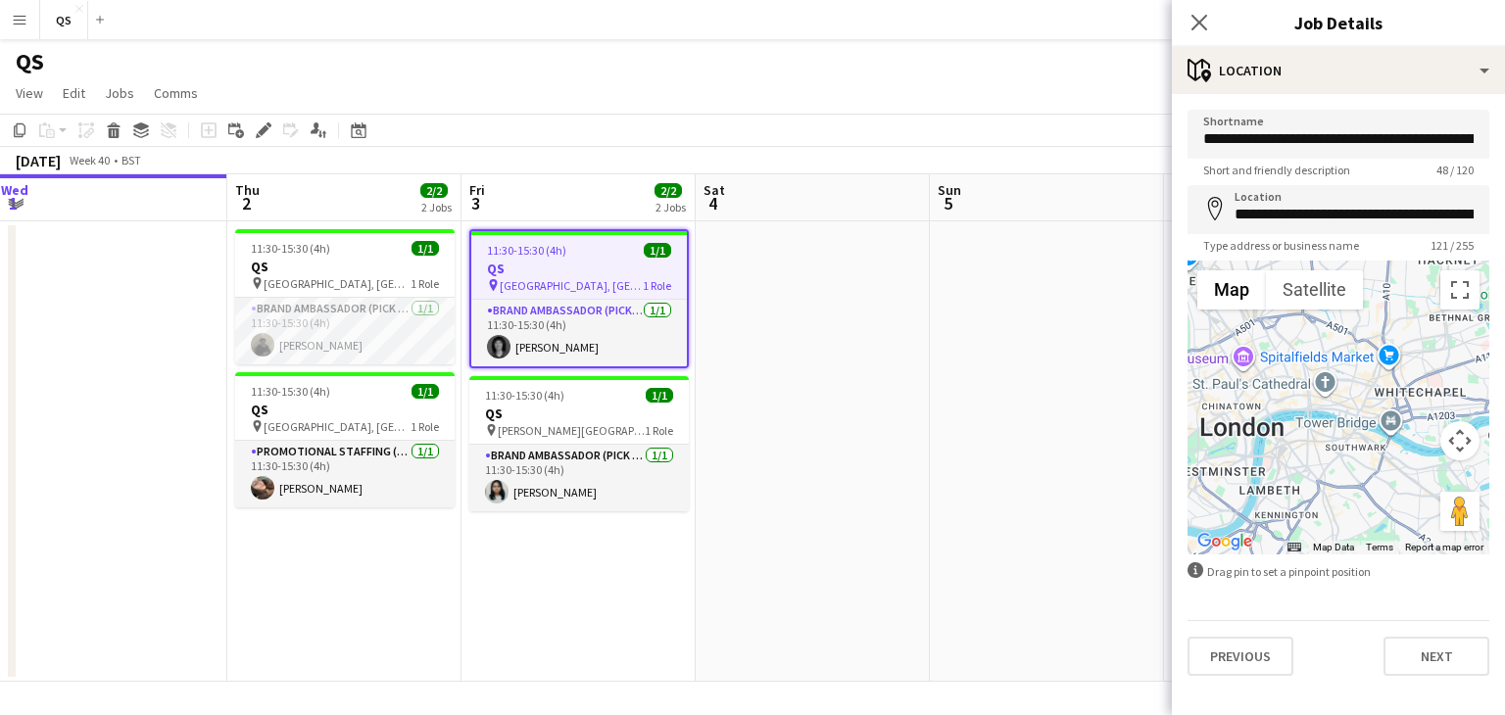
drag, startPoint x: 1324, startPoint y: 424, endPoint x: 1502, endPoint y: 401, distance: 179.8
click at [1502, 401] on form "**********" at bounding box center [1338, 393] width 333 height 566
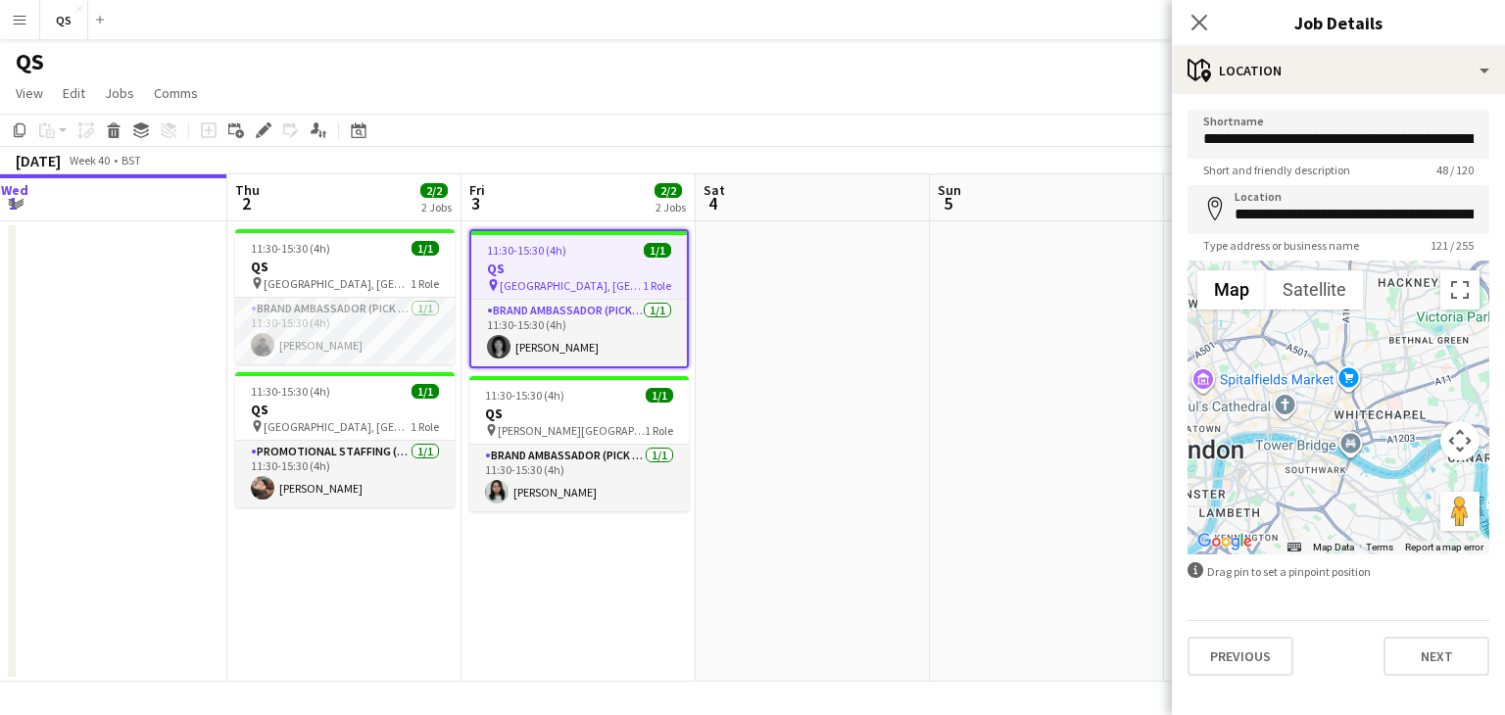
drag, startPoint x: 1333, startPoint y: 405, endPoint x: 1235, endPoint y: 447, distance: 106.6
click at [1235, 447] on div at bounding box center [1338, 408] width 302 height 294
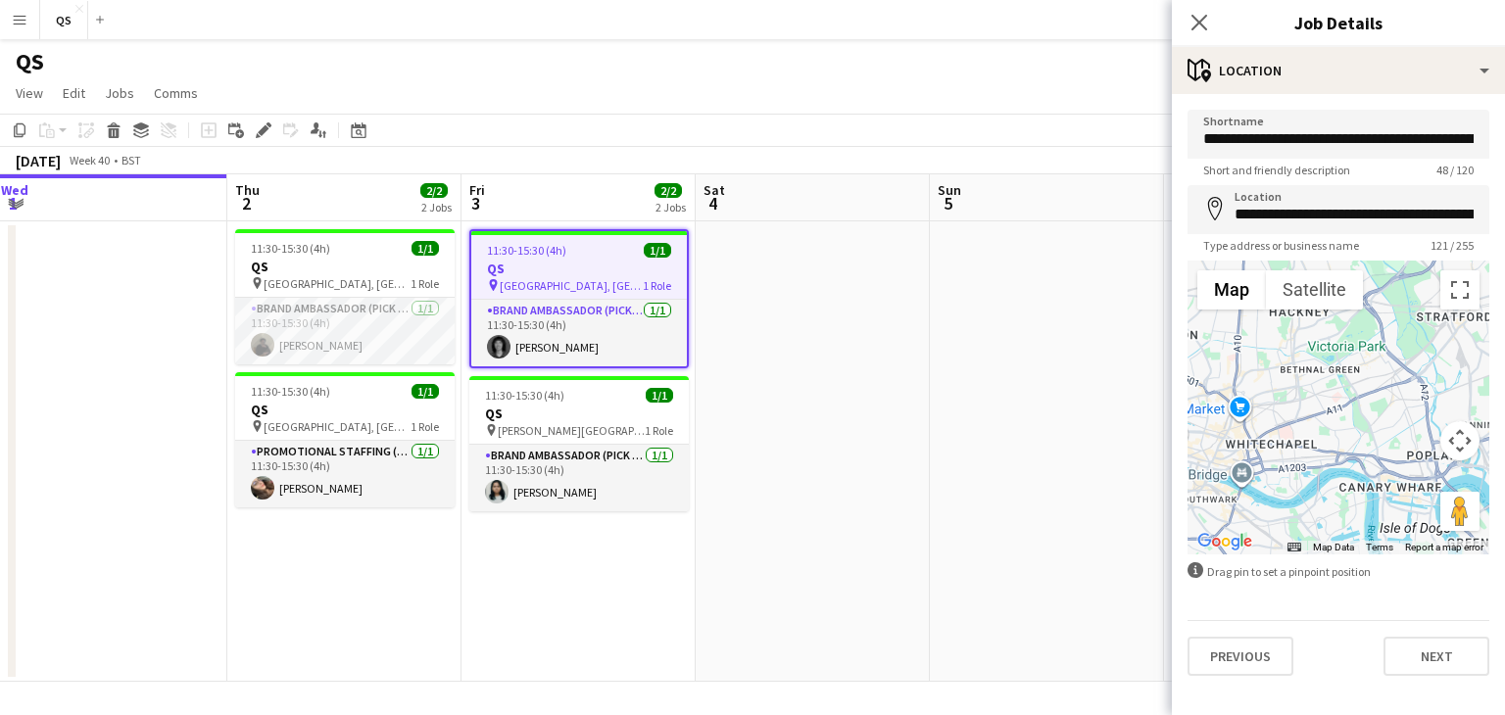
drag, startPoint x: 1374, startPoint y: 408, endPoint x: 1328, endPoint y: 412, distance: 46.3
click at [1328, 412] on div at bounding box center [1338, 408] width 302 height 294
click at [937, 406] on app-date-cell at bounding box center [1047, 451] width 234 height 460
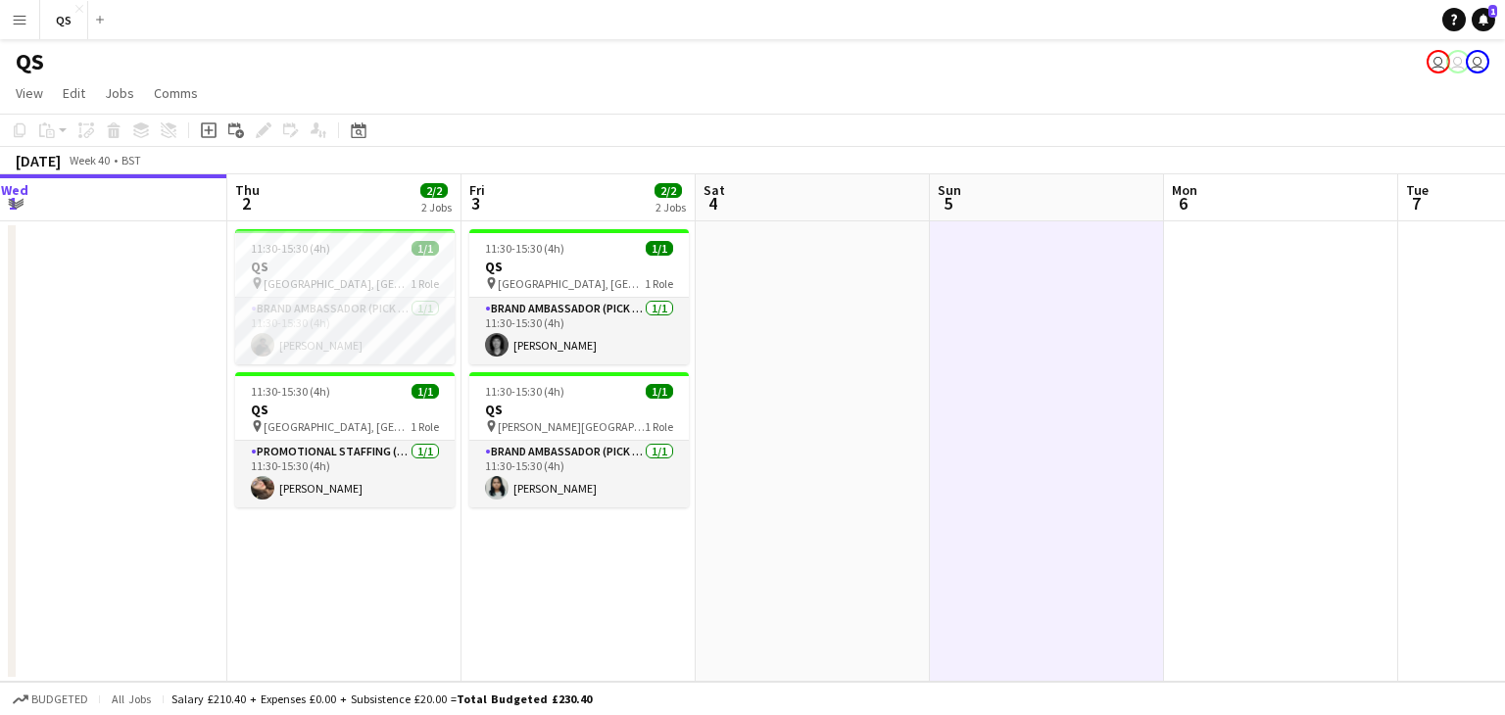
click at [12, 16] on app-icon "Menu" at bounding box center [20, 20] width 16 height 16
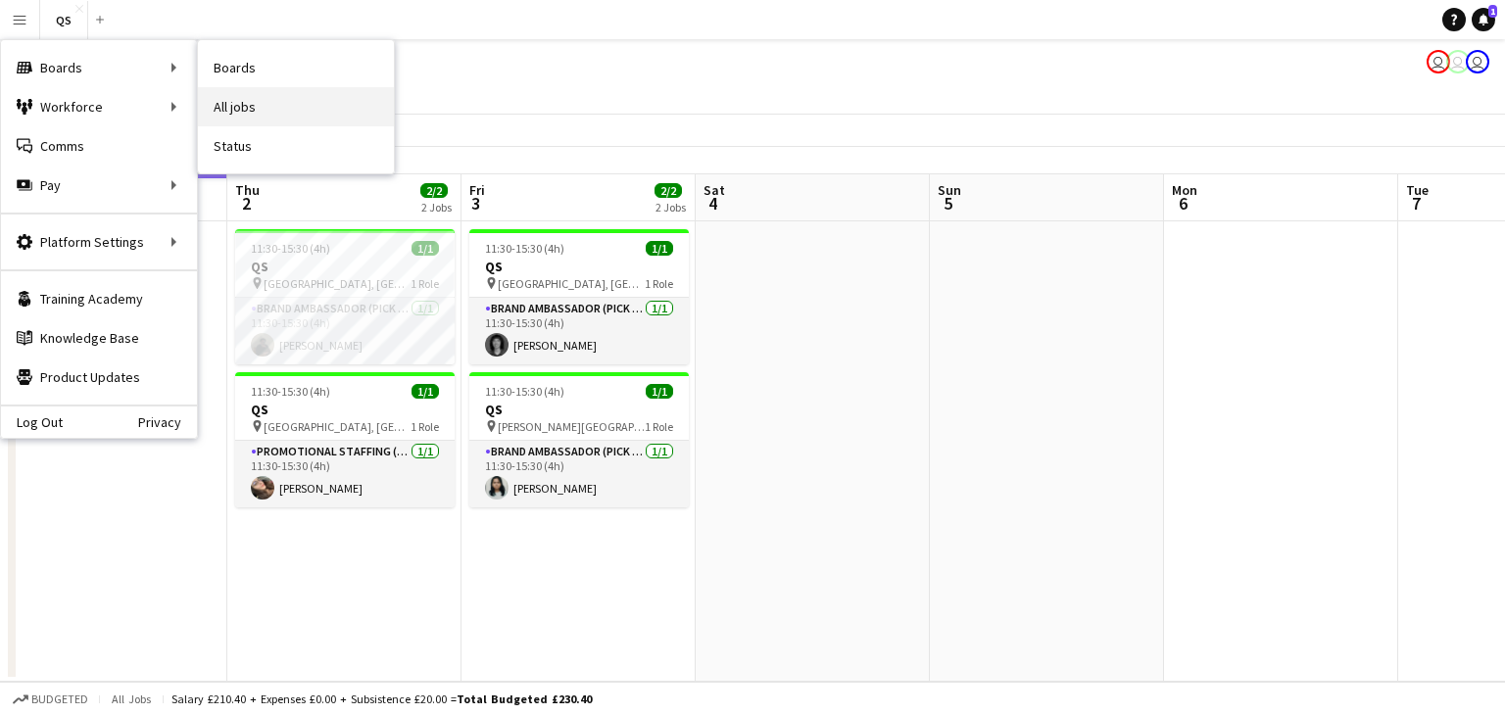
click at [270, 101] on link "All jobs" at bounding box center [296, 106] width 196 height 39
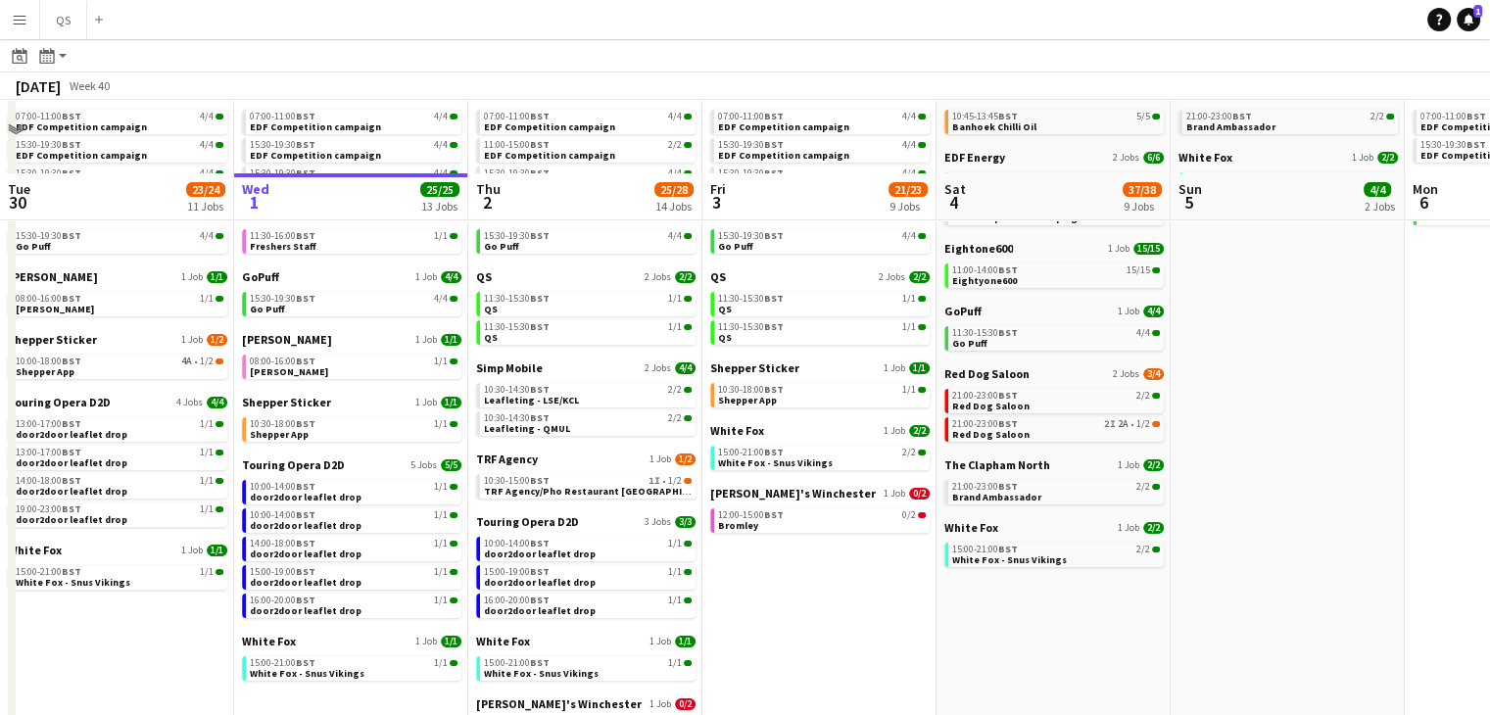
scroll to position [98, 0]
